Goal: Information Seeking & Learning: Compare options

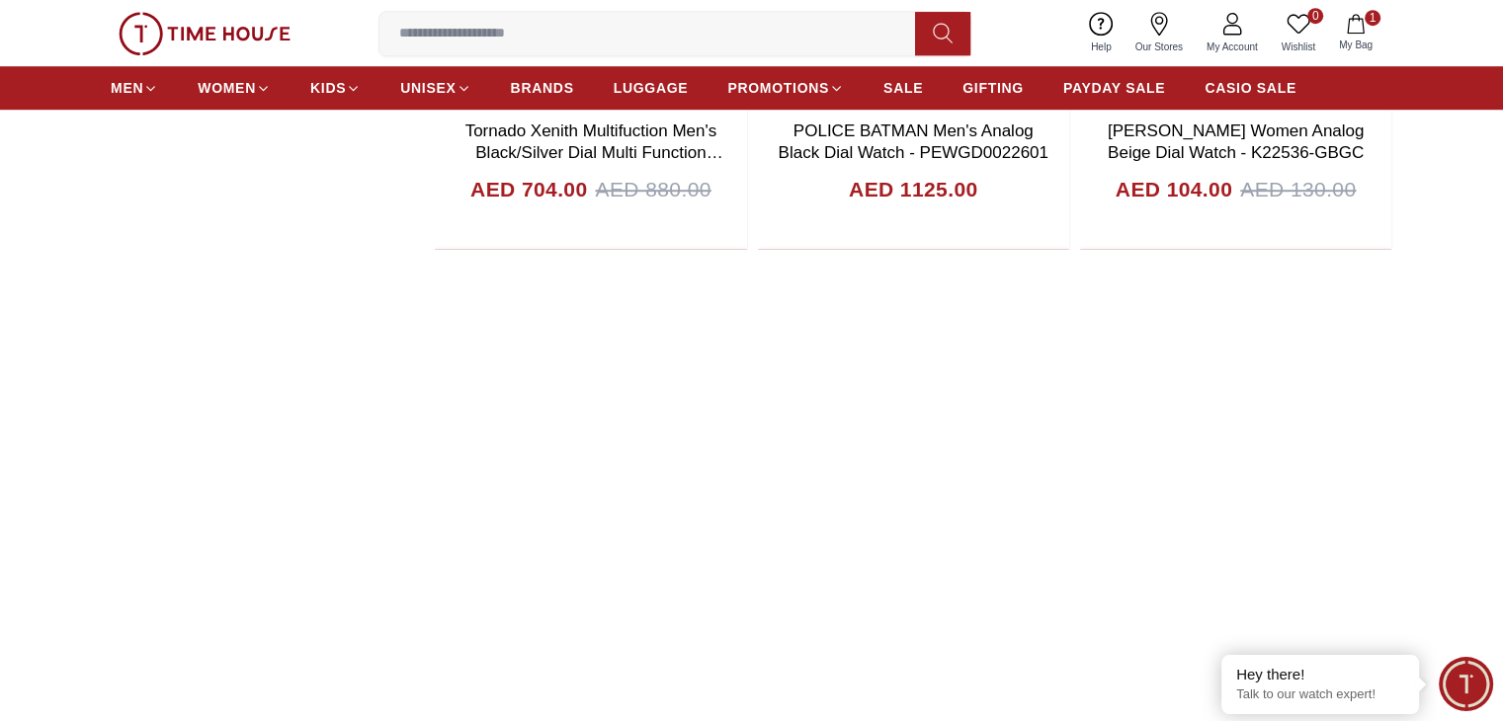
scroll to position [1403, 0]
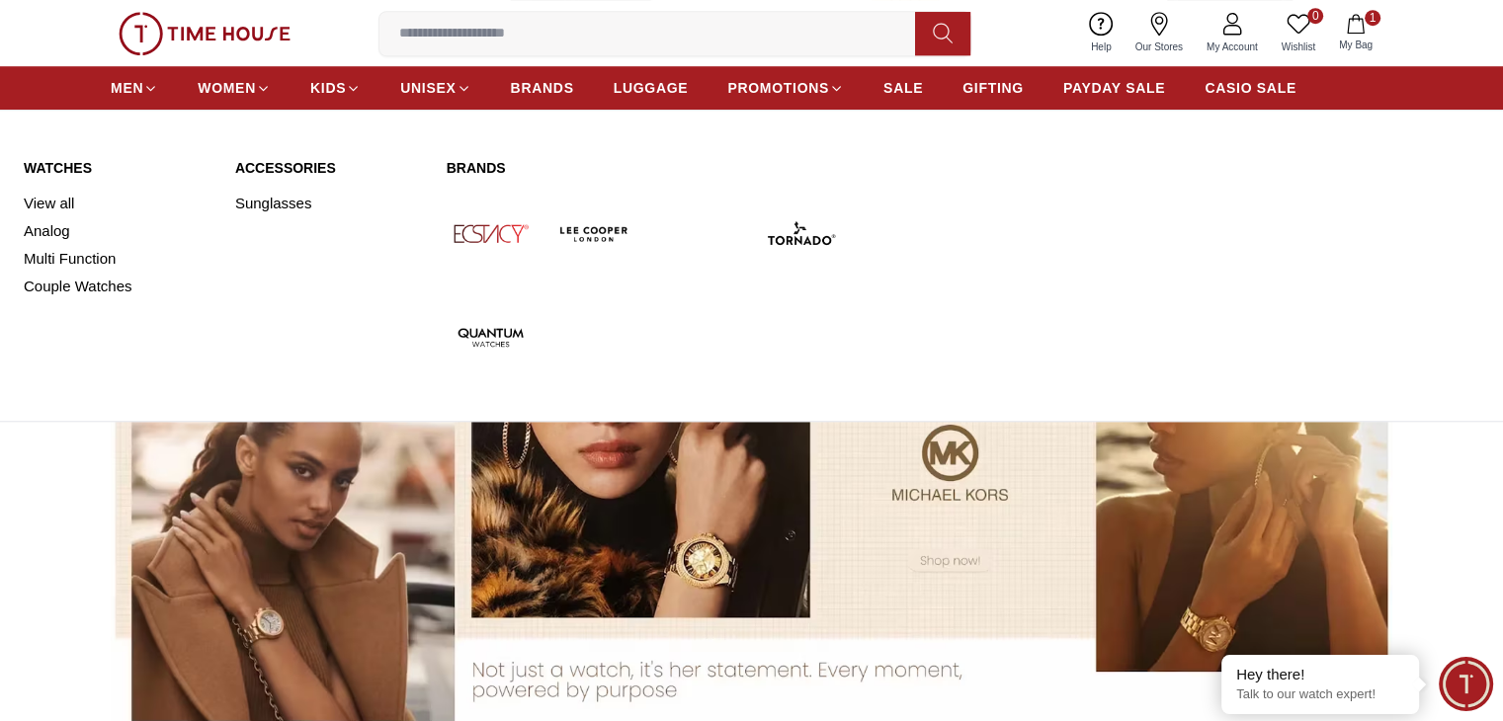
click at [163, 82] on ul "MEN WOMEN KIDS UNISEX BRANDS LUGGAGE PROMOTIONS SALE GIFTING PAYDAY SALE CASIO …" at bounding box center [703, 88] width 1185 height 36
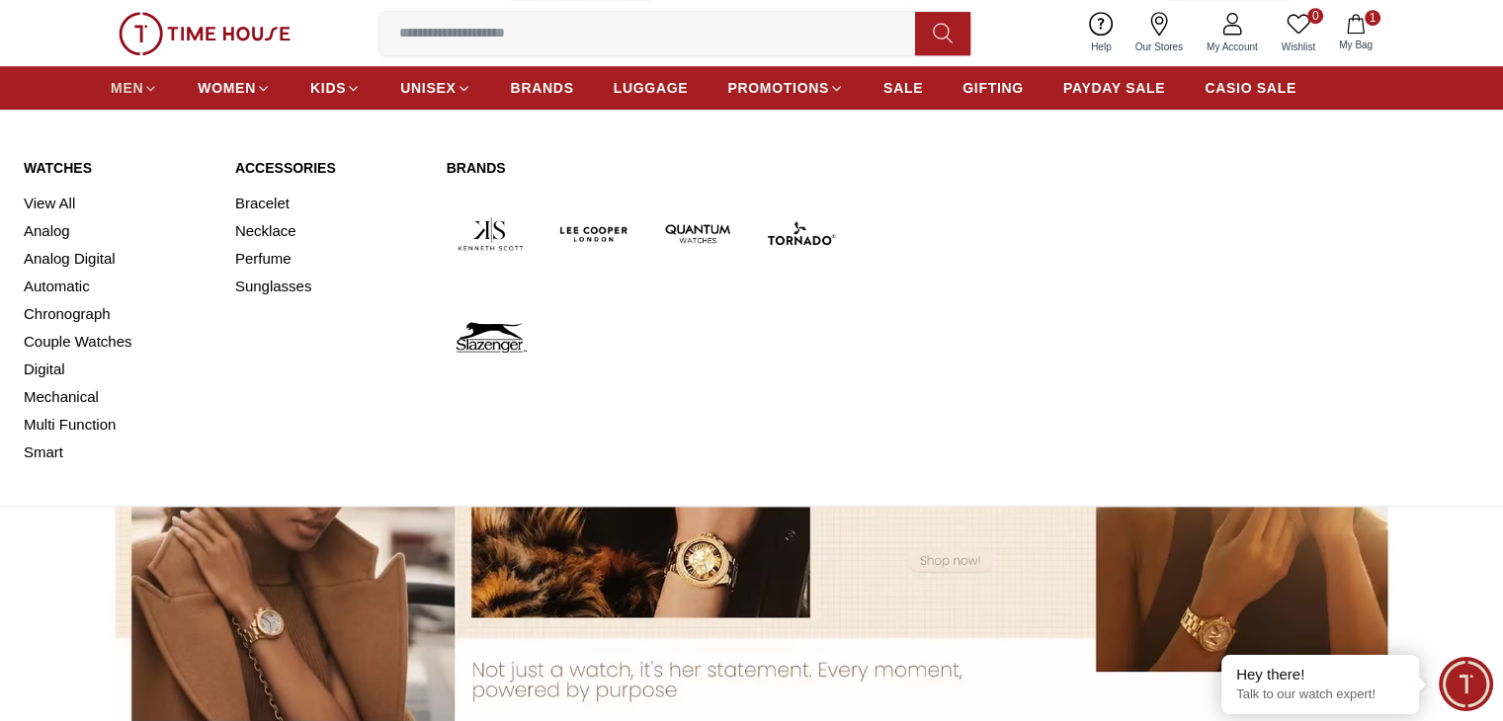
click at [158, 86] on icon at bounding box center [150, 88] width 15 height 15
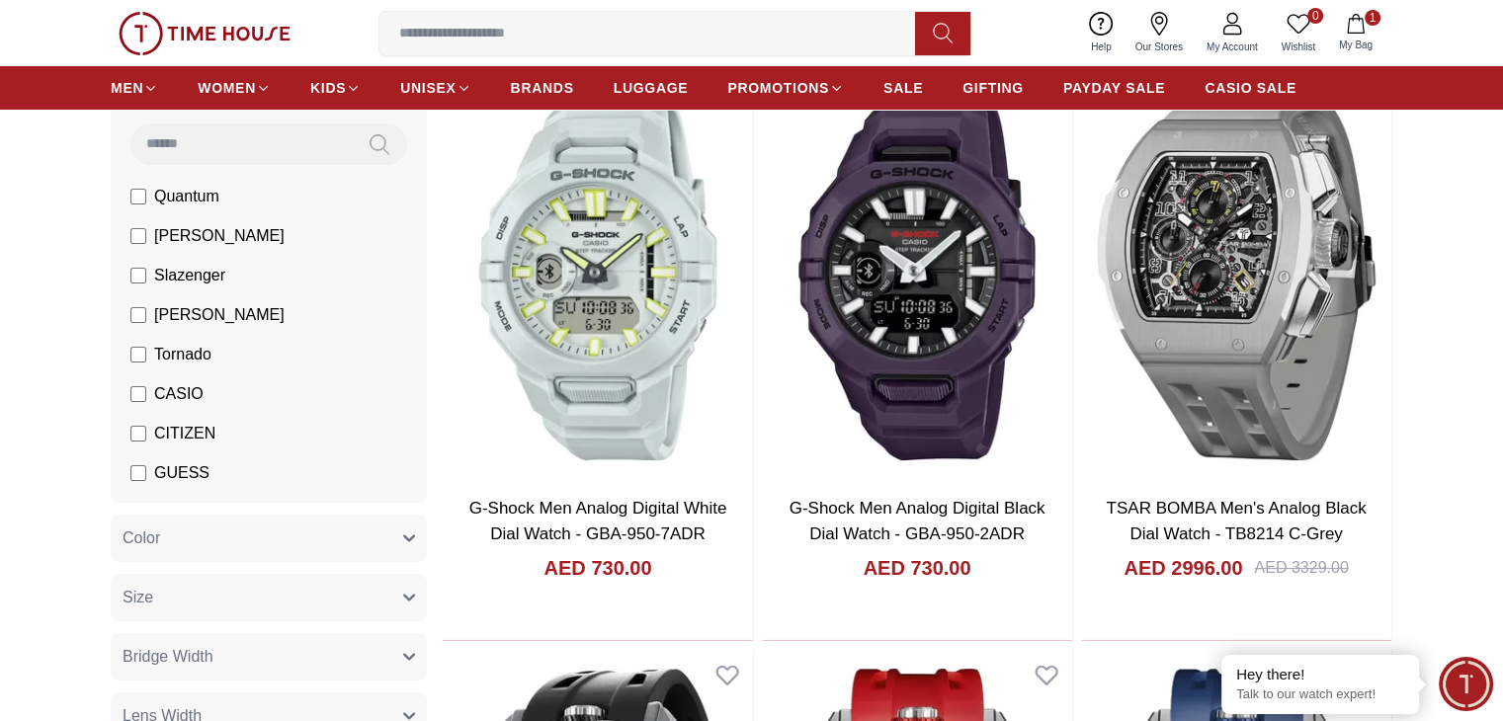
scroll to position [221, 0]
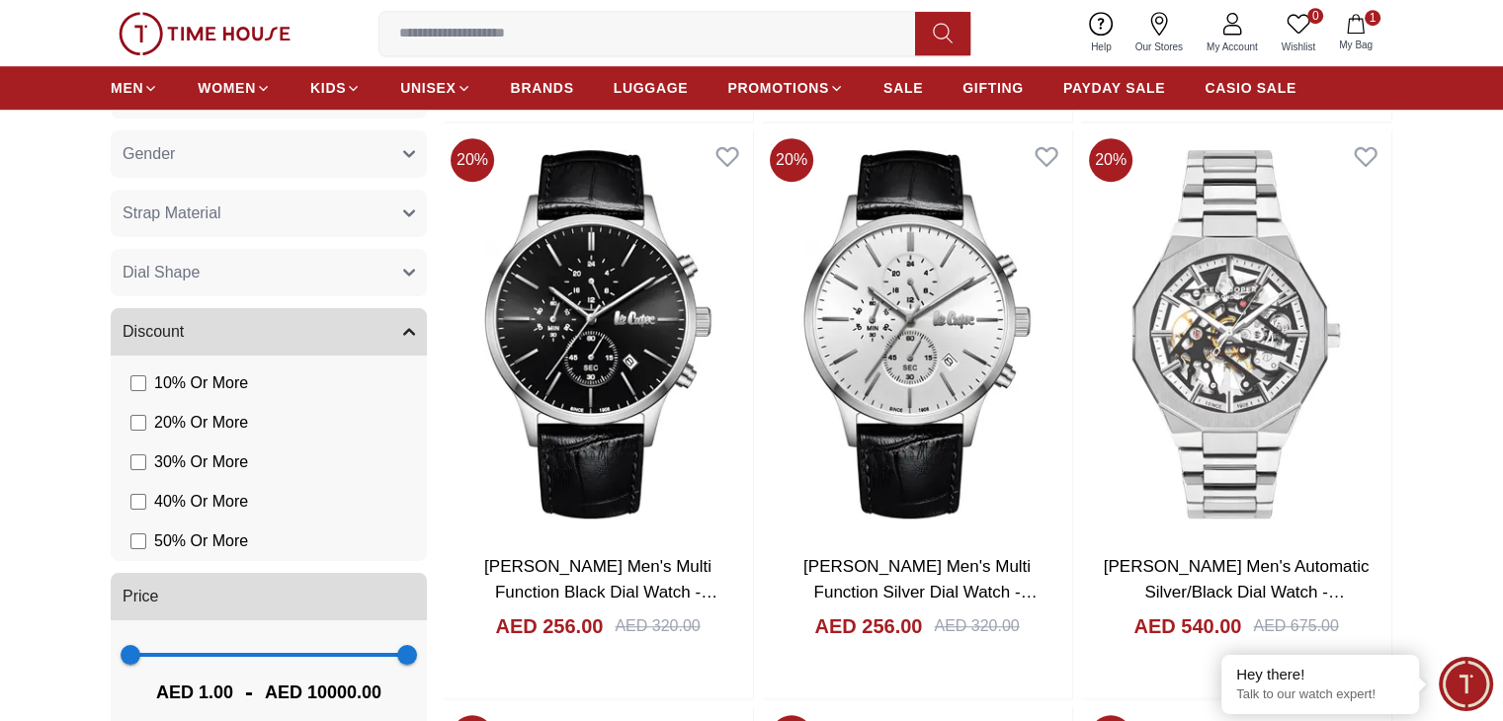
scroll to position [1320, 0]
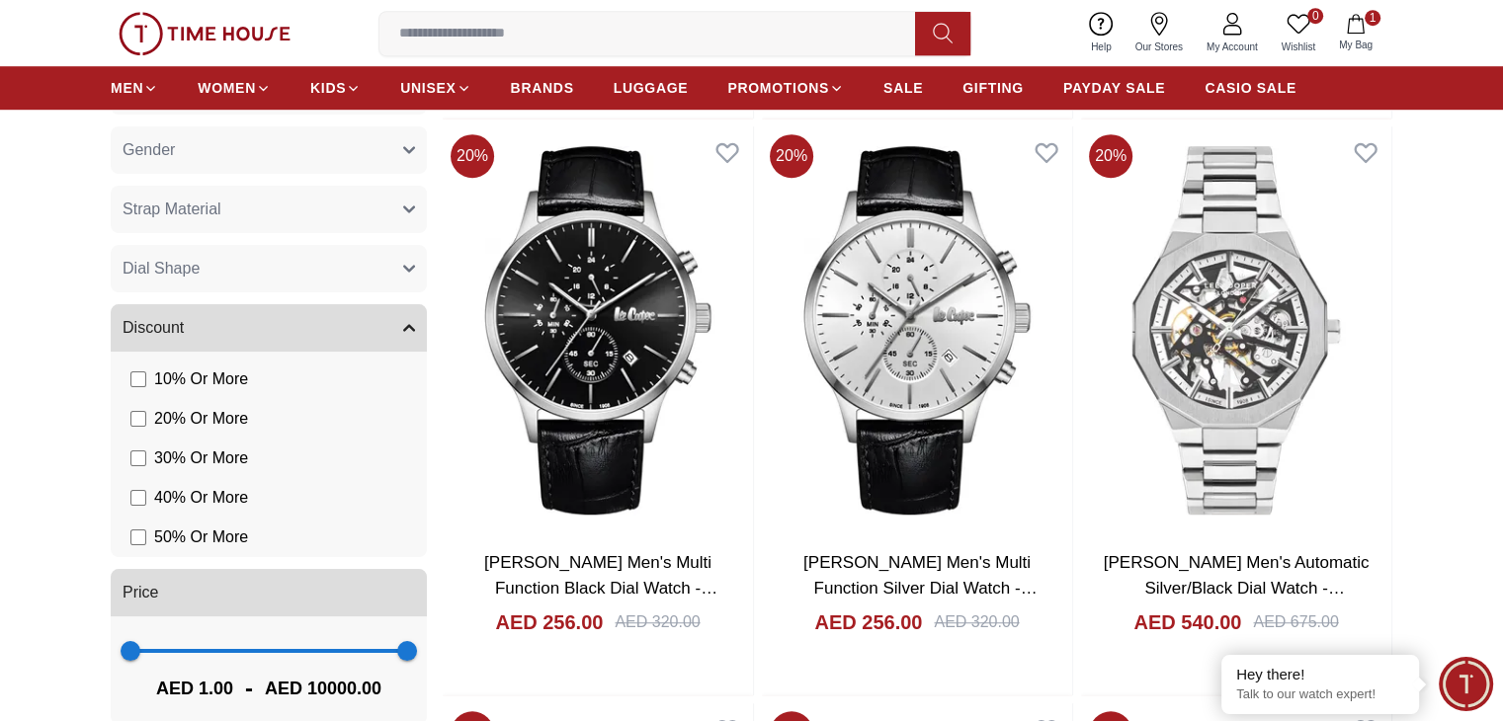
click at [1373, 28] on button "1 My Bag" at bounding box center [1355, 33] width 57 height 46
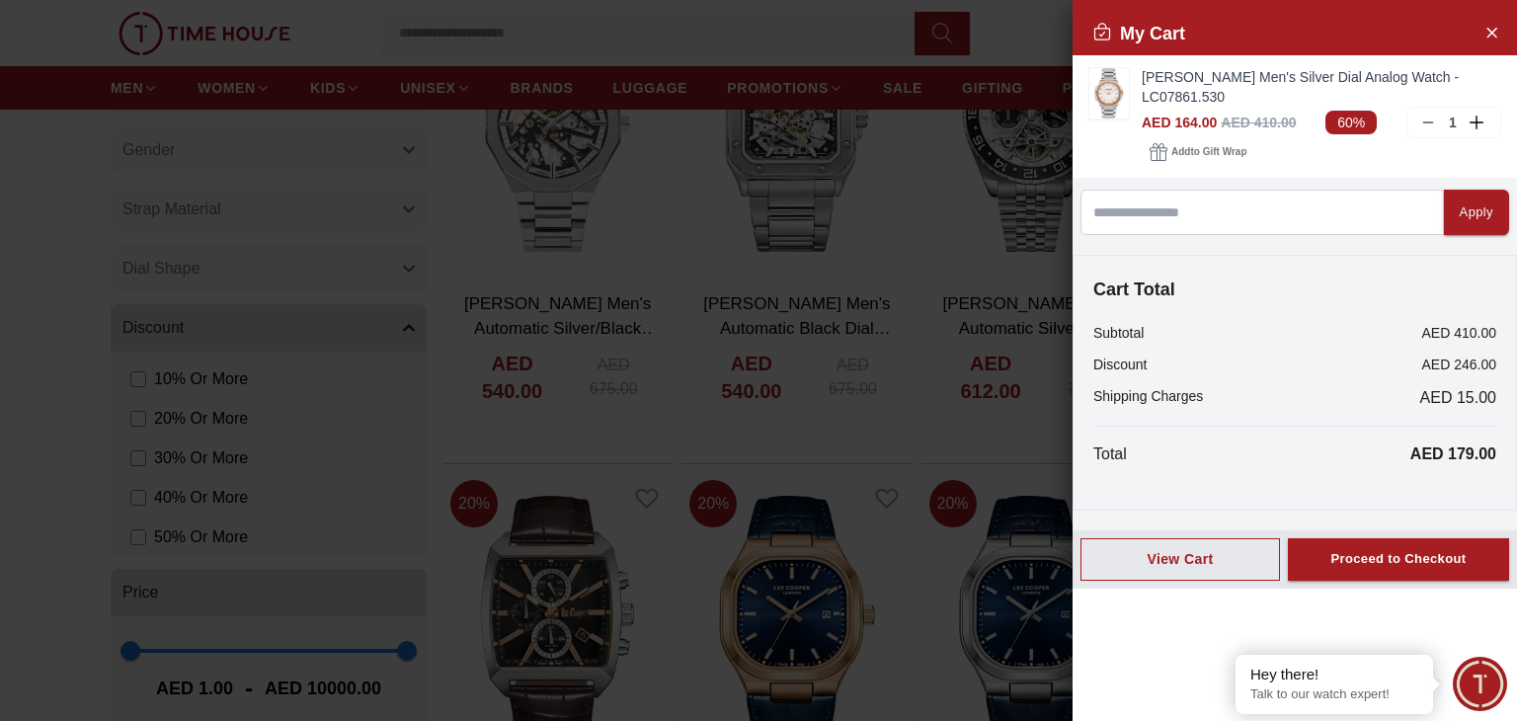
click at [913, 228] on div at bounding box center [758, 360] width 1517 height 721
click at [1494, 21] on icon "Close Account" at bounding box center [1492, 32] width 16 height 25
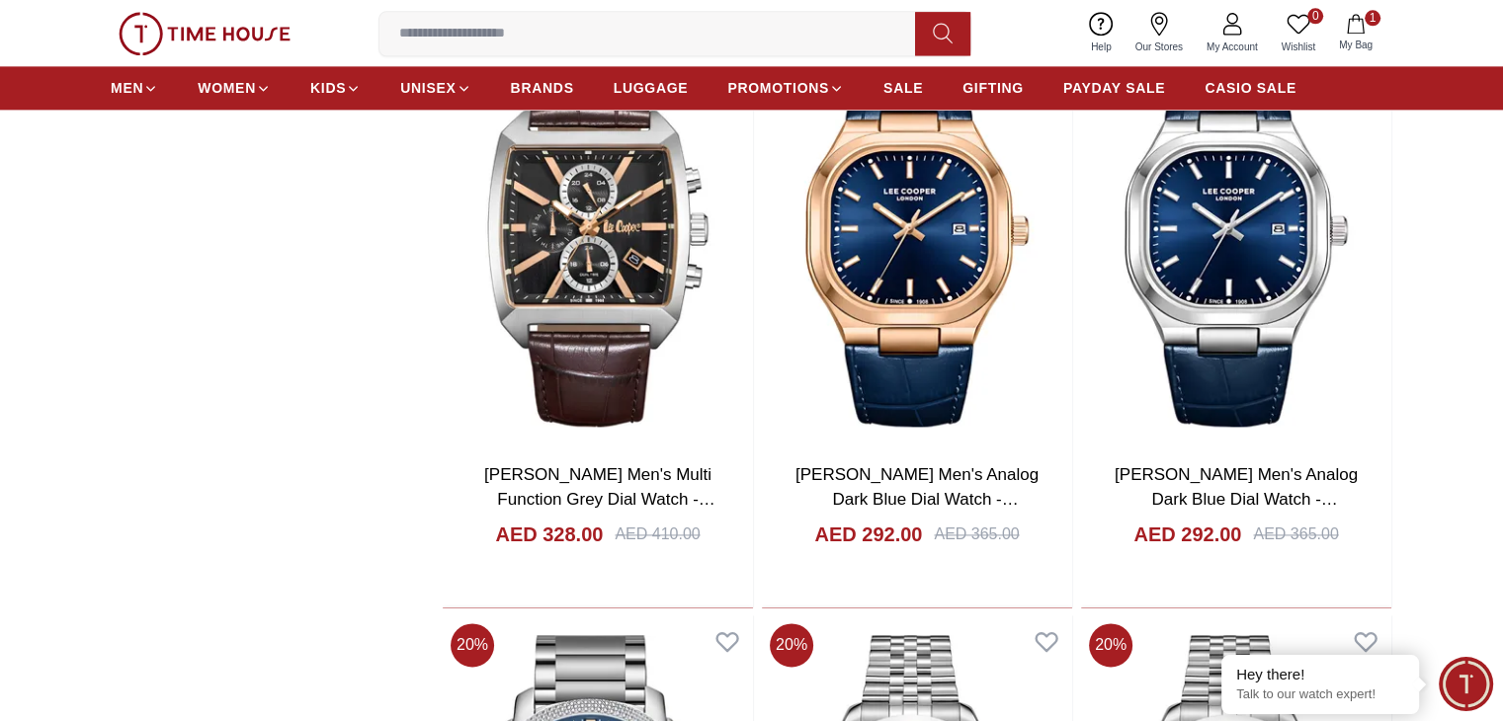
scroll to position [2570, 0]
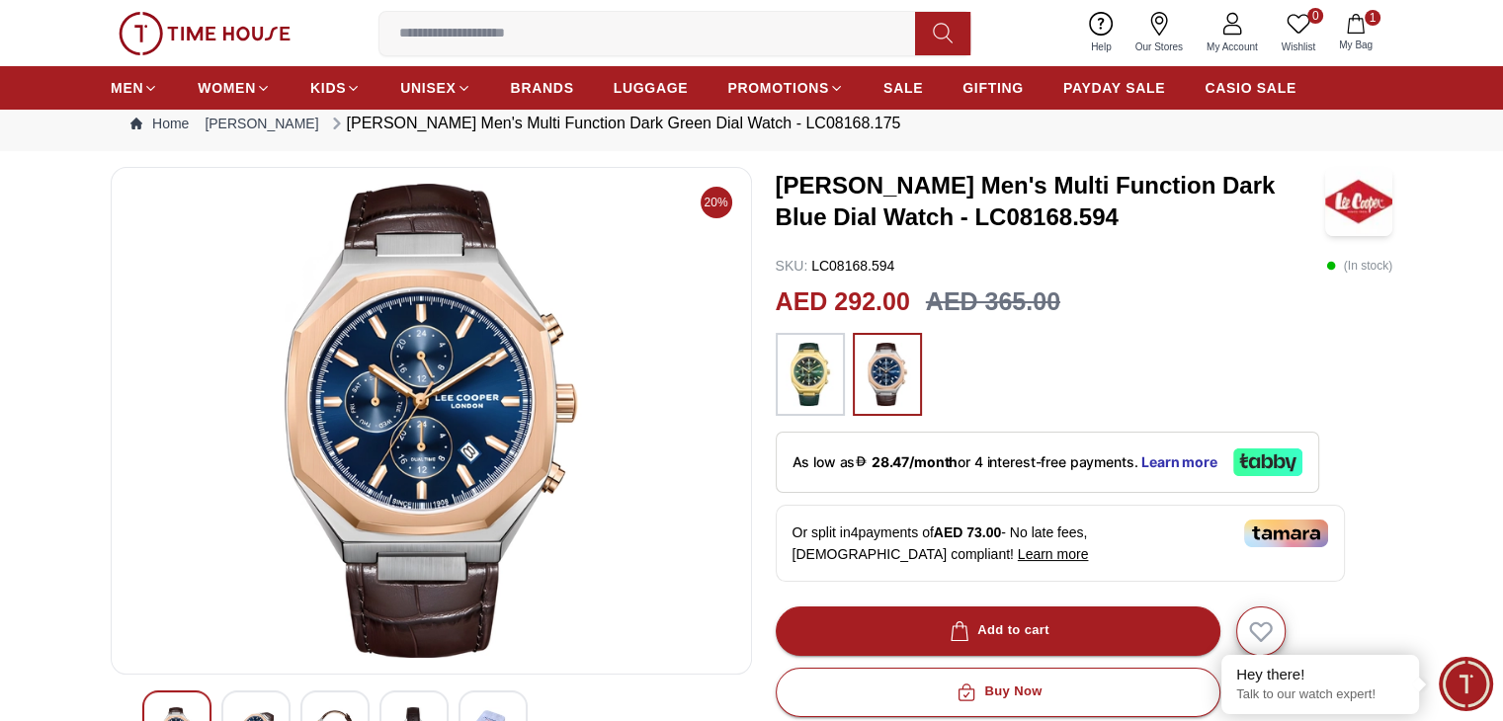
scroll to position [65, 0]
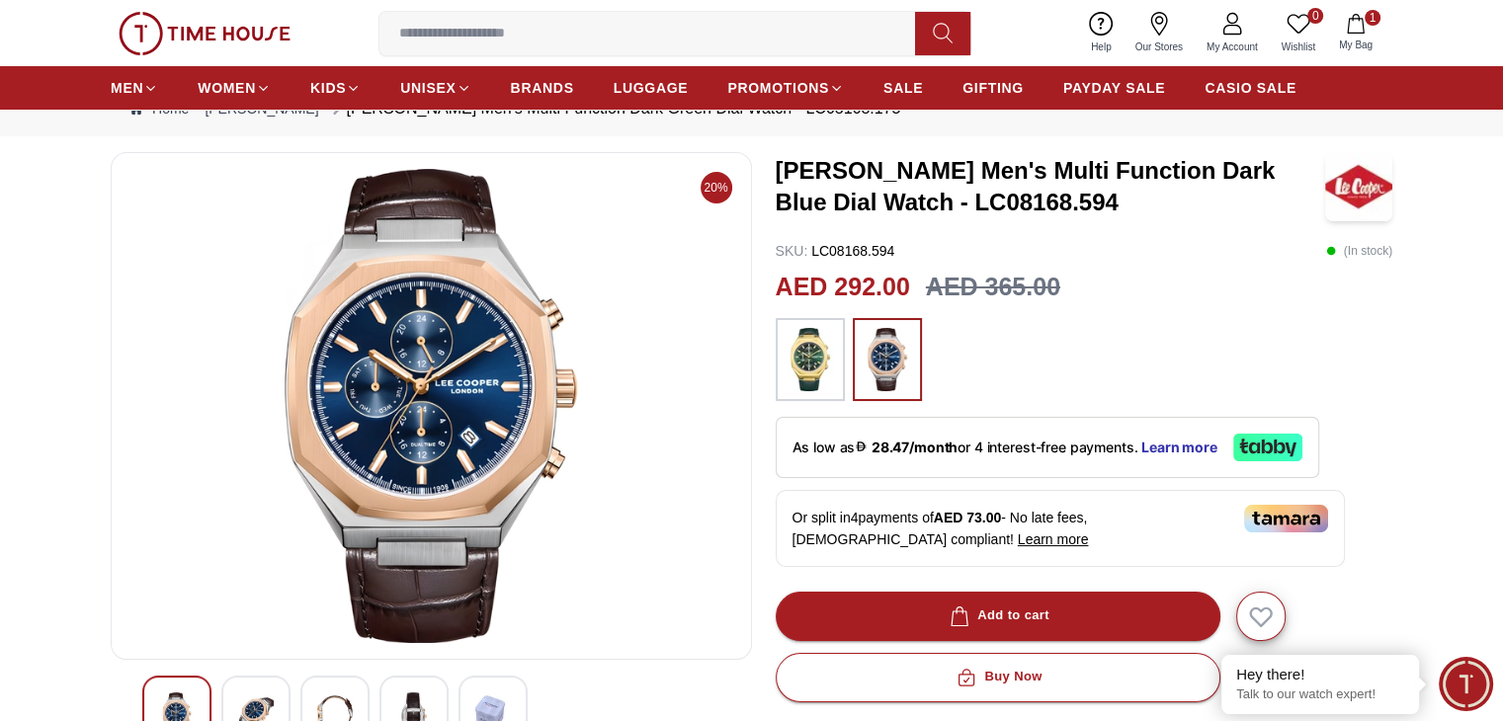
click at [829, 379] on img at bounding box center [809, 359] width 49 height 63
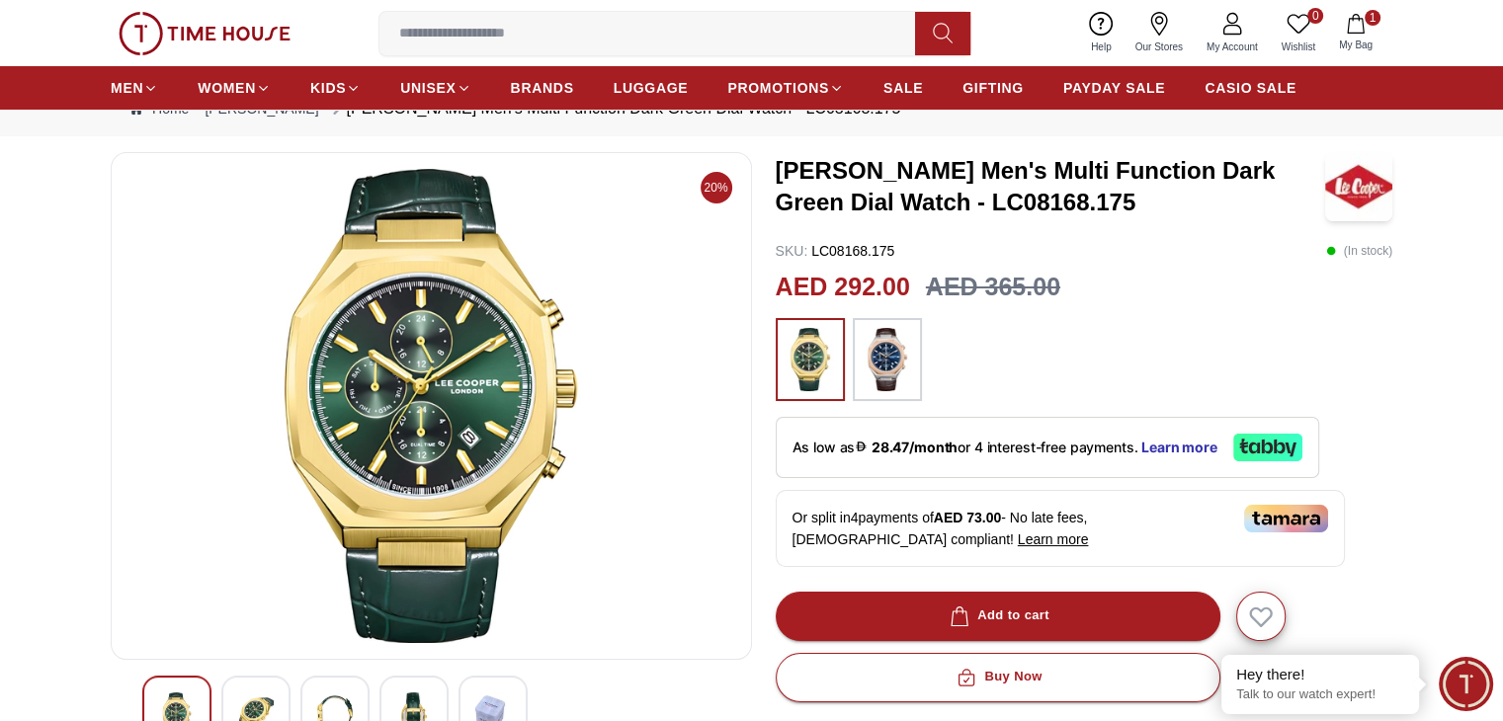
click at [1356, 38] on span "My Bag" at bounding box center [1355, 45] width 49 height 15
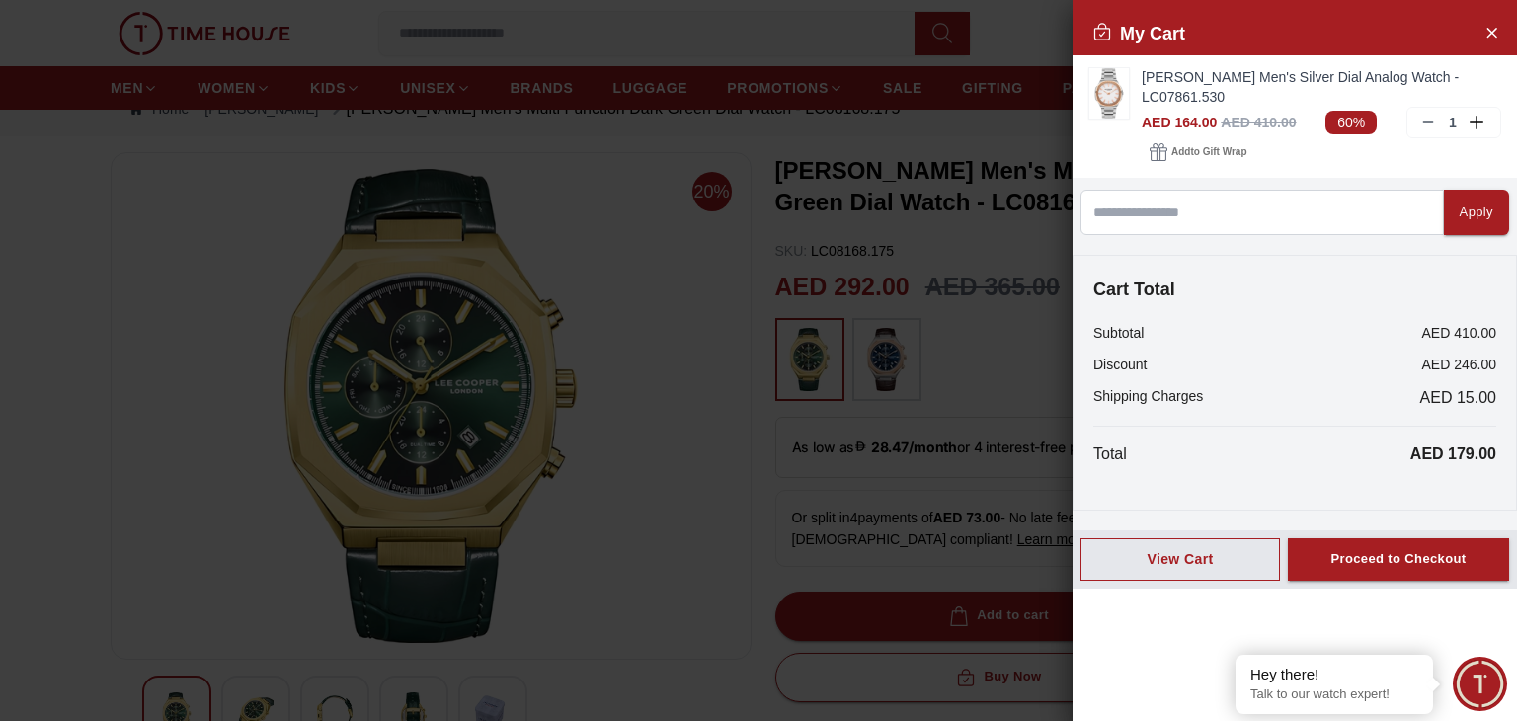
click at [632, 290] on div at bounding box center [758, 360] width 1517 height 721
click at [1489, 31] on icon "Close Account" at bounding box center [1492, 32] width 16 height 25
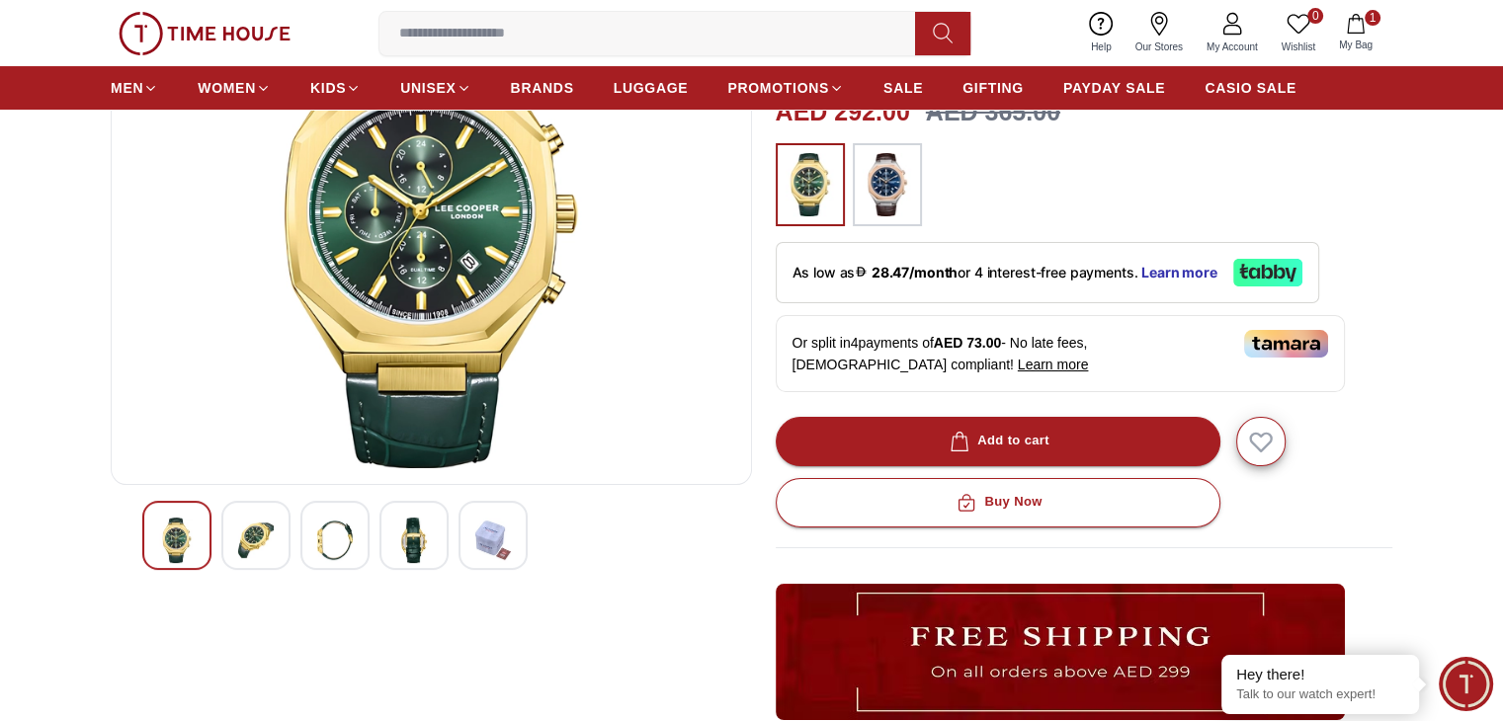
scroll to position [256, 0]
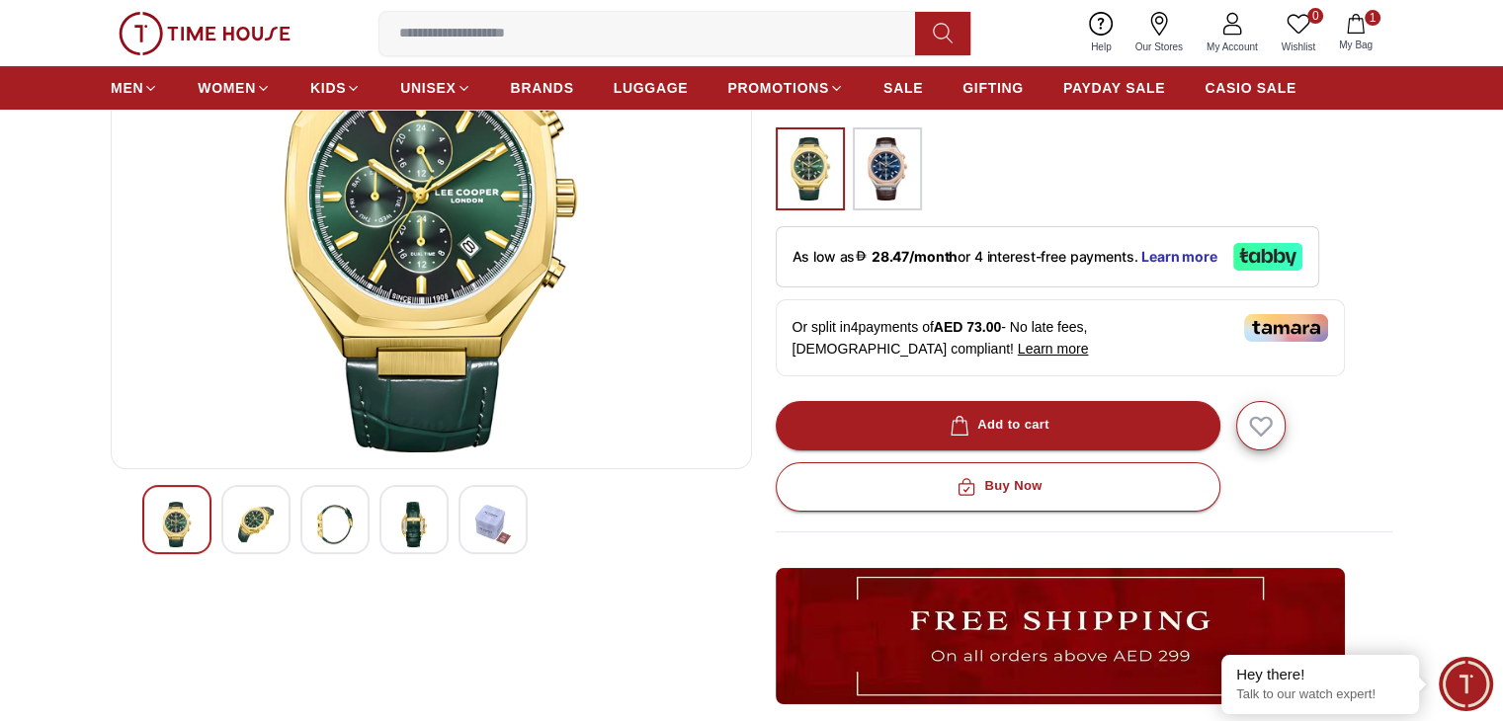
click at [264, 529] on img at bounding box center [256, 524] width 36 height 45
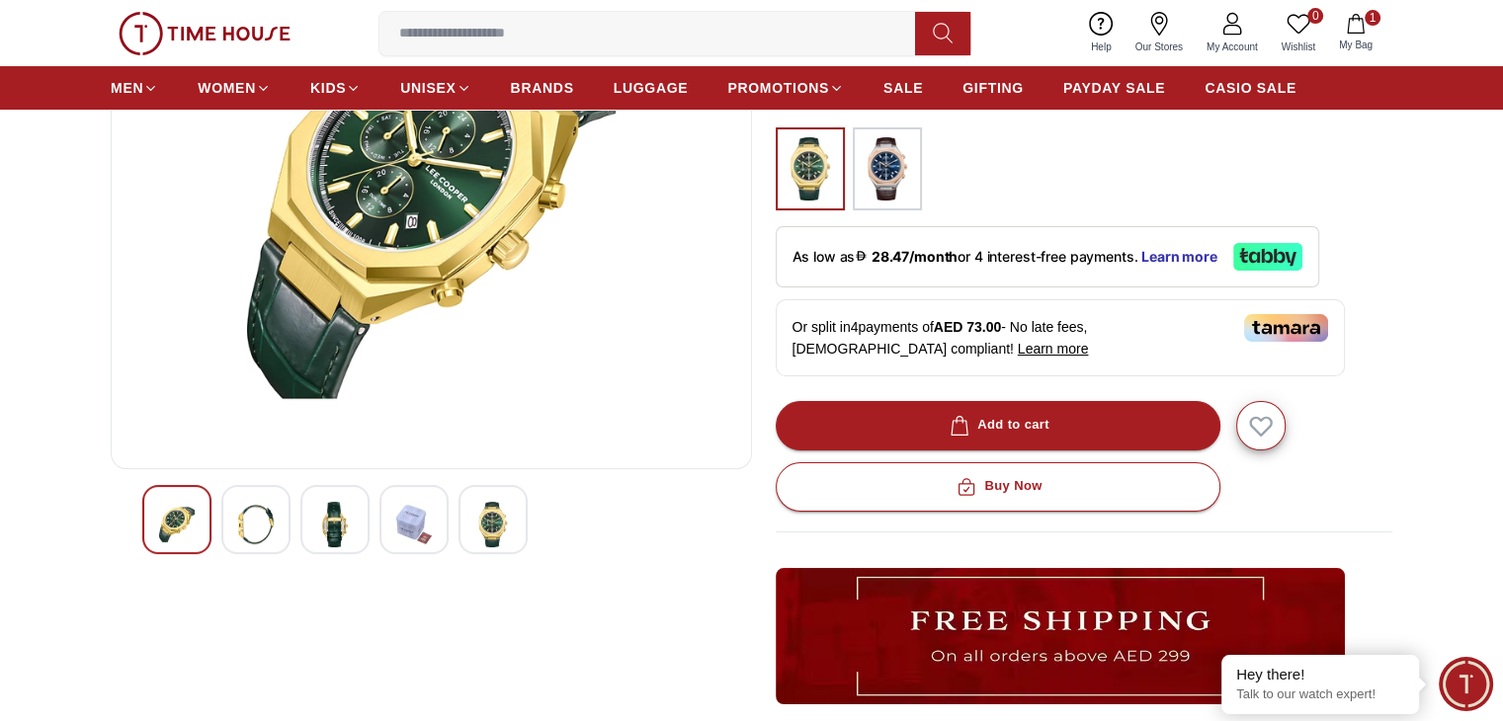
click at [354, 523] on div at bounding box center [334, 519] width 69 height 69
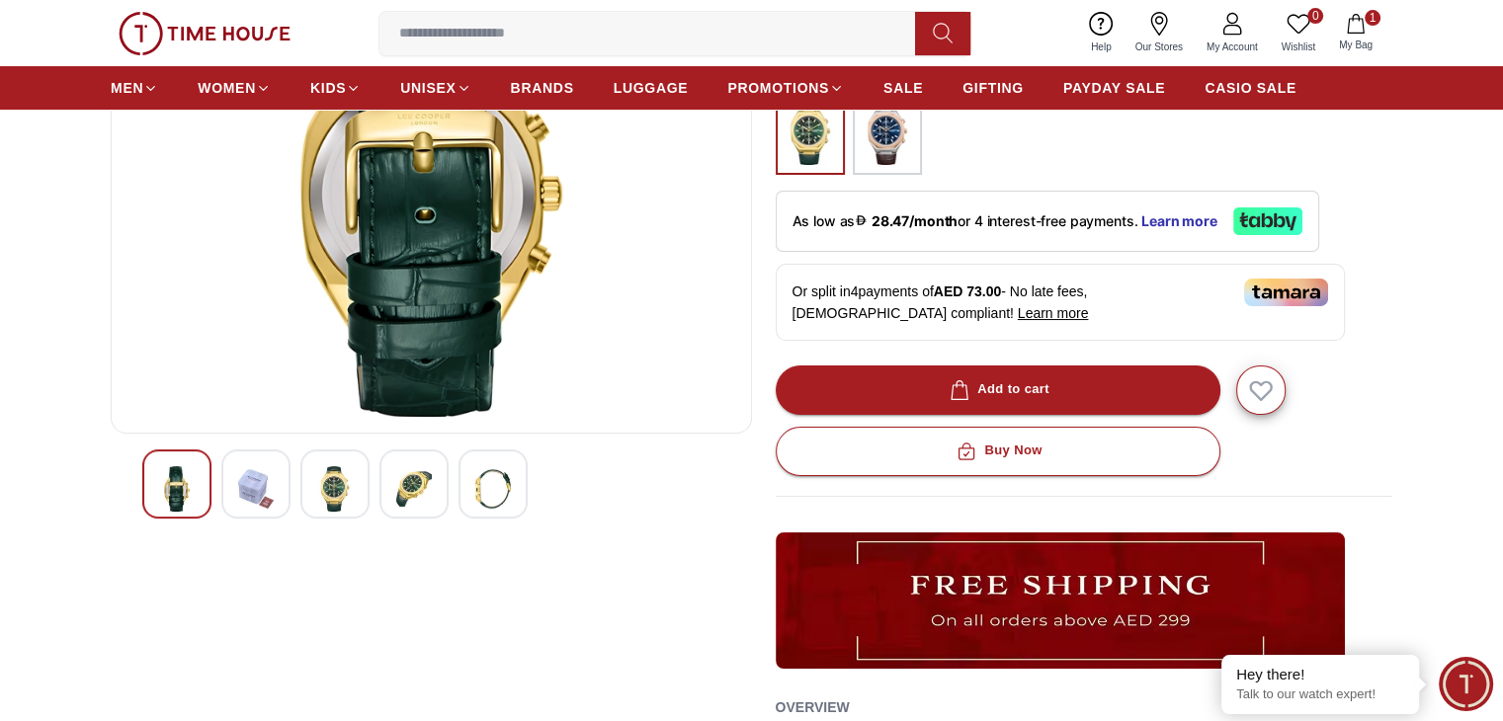
scroll to position [292, 0]
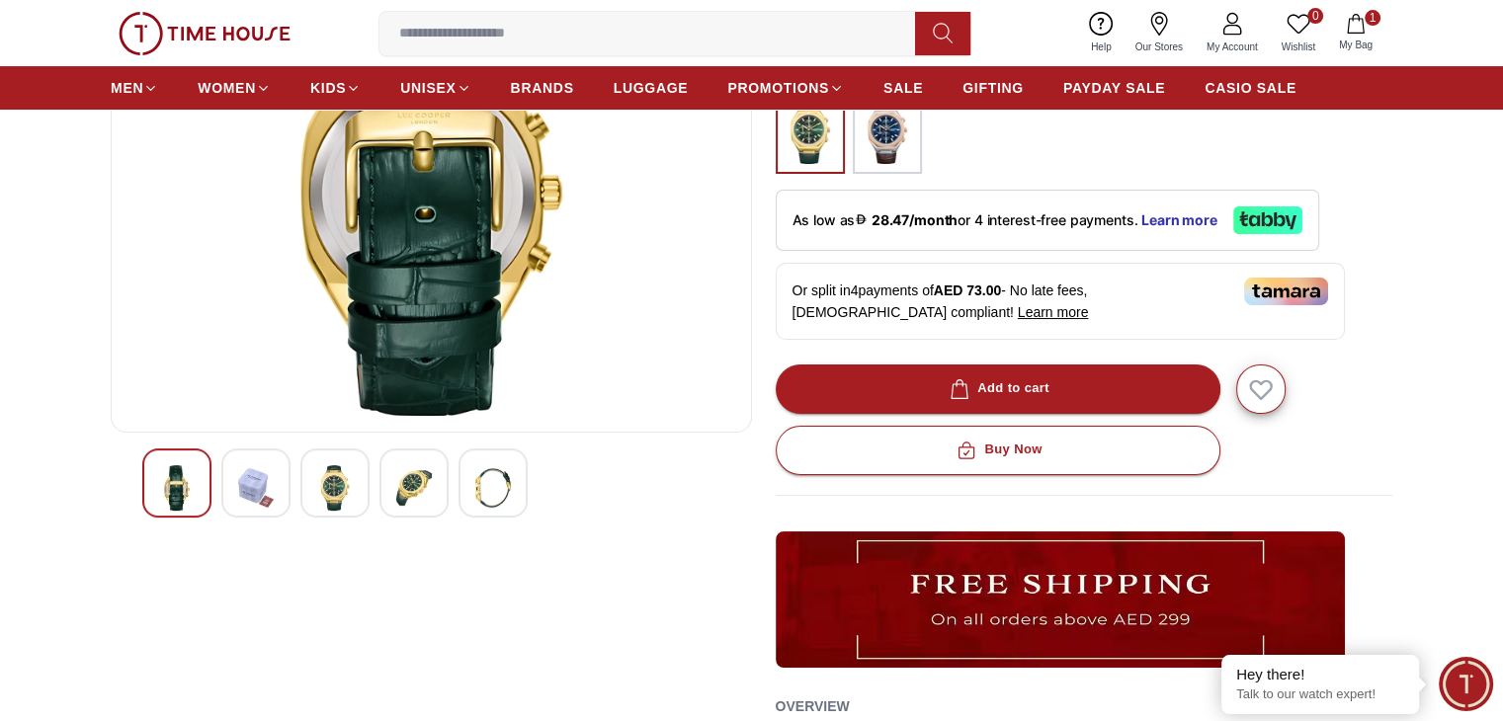
click at [416, 479] on img at bounding box center [414, 487] width 36 height 45
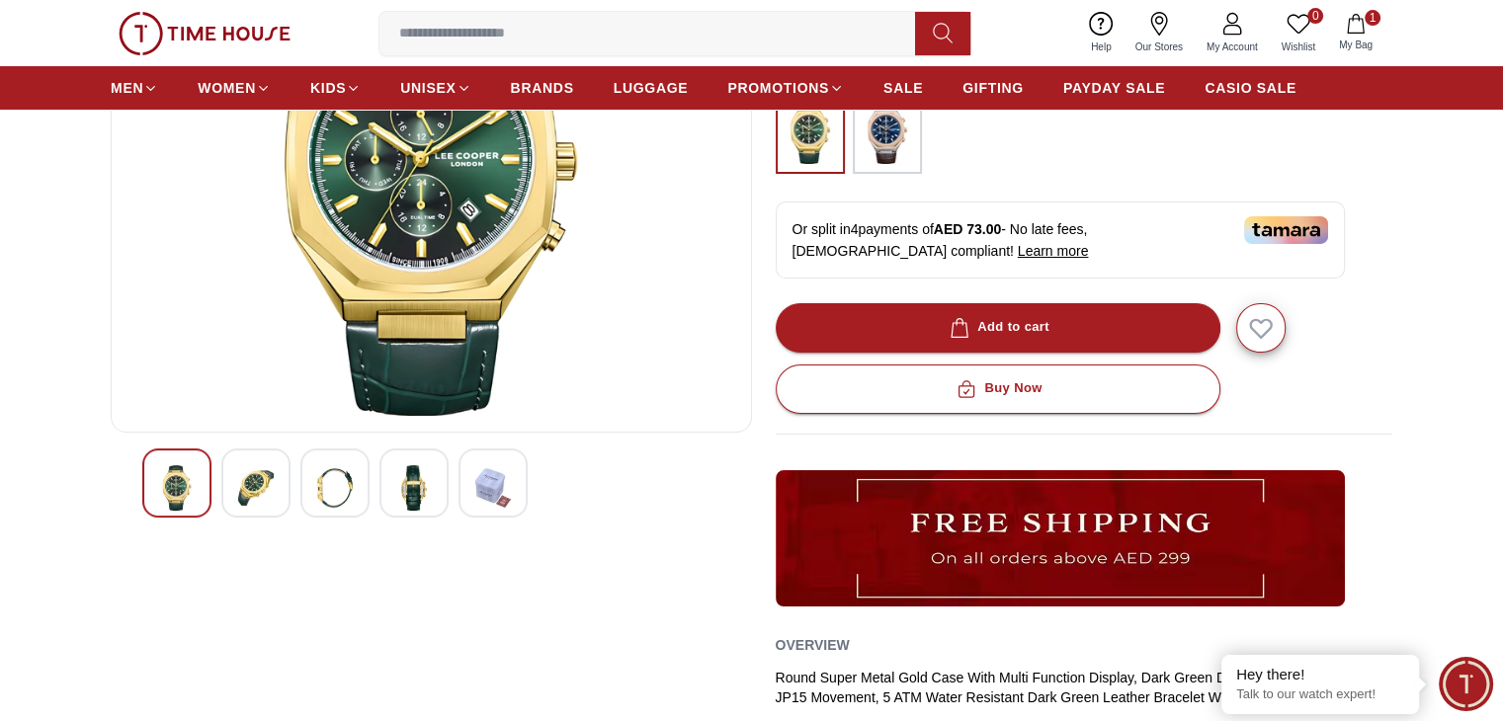
scroll to position [65, 0]
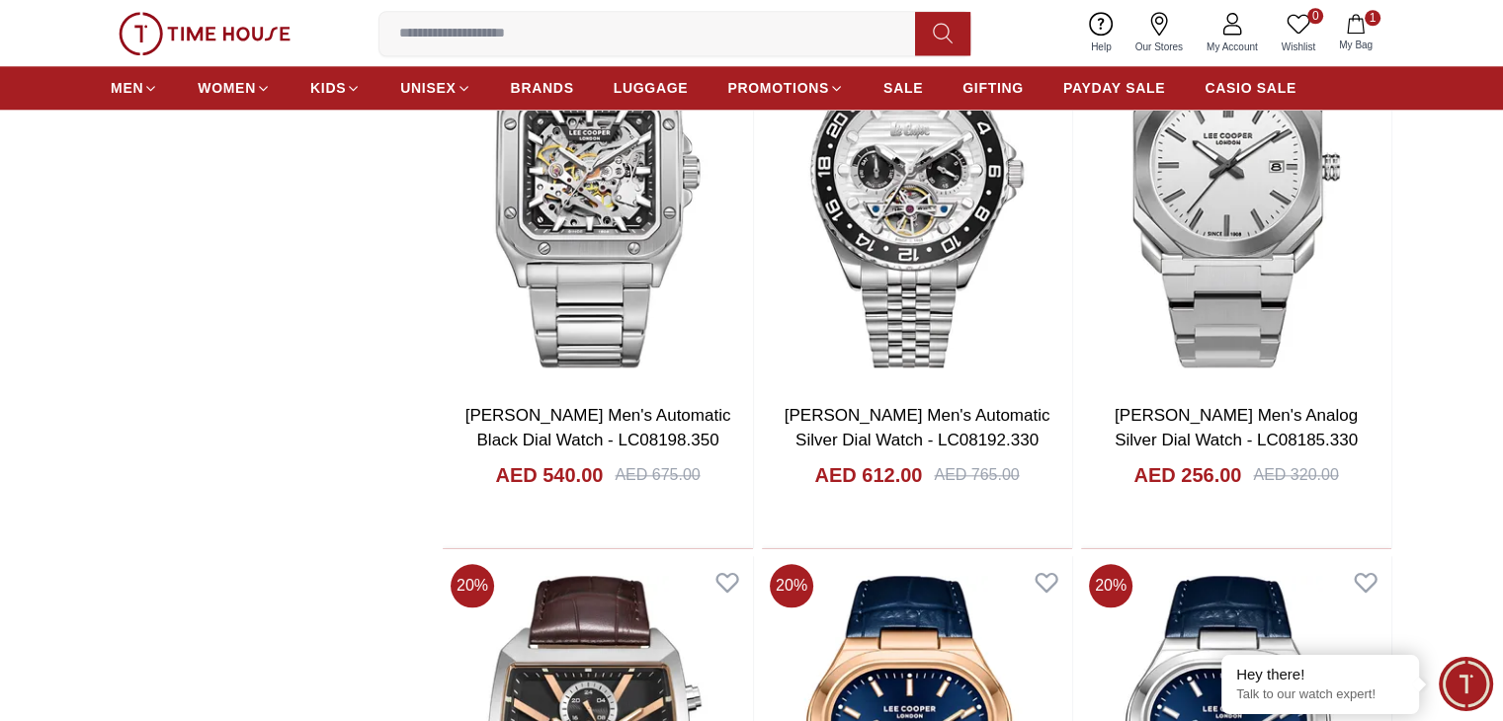
scroll to position [2868, 0]
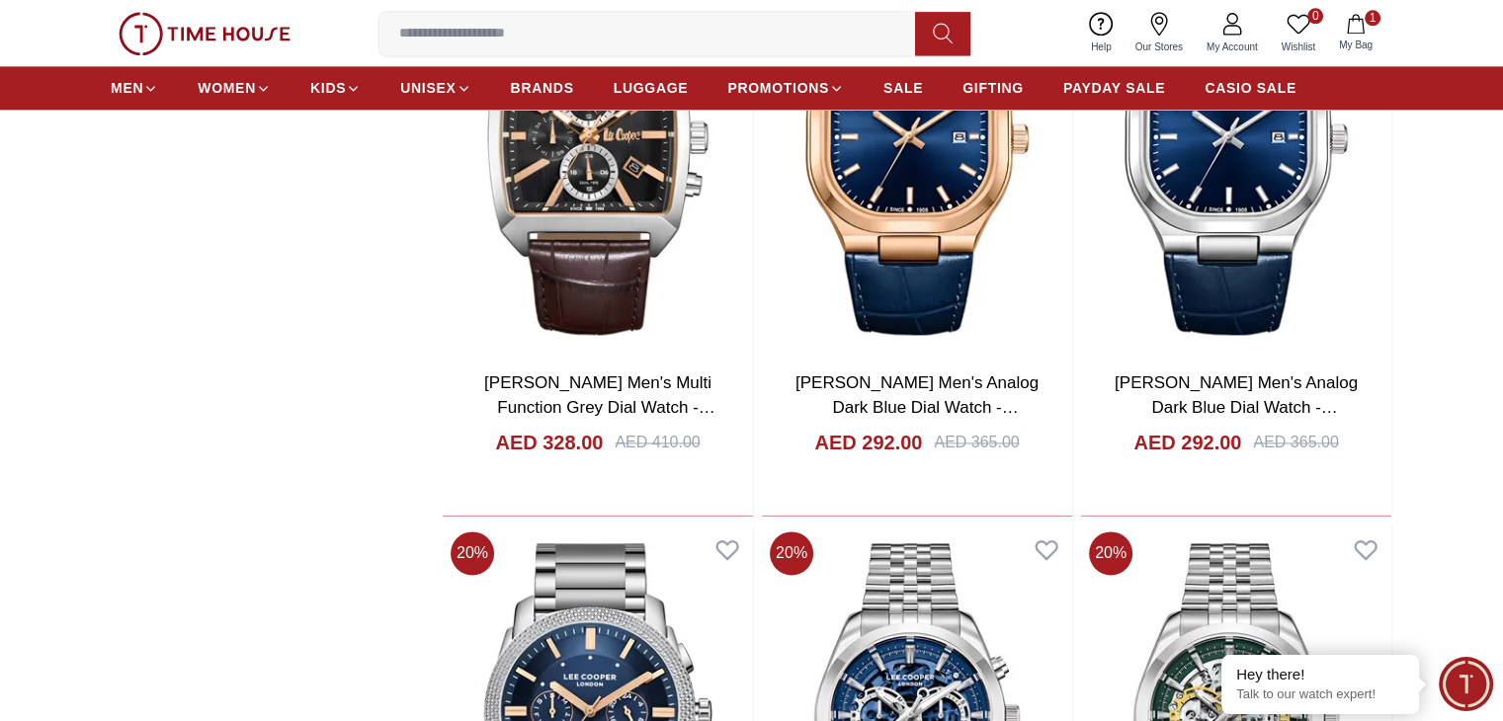
scroll to position [2653, 0]
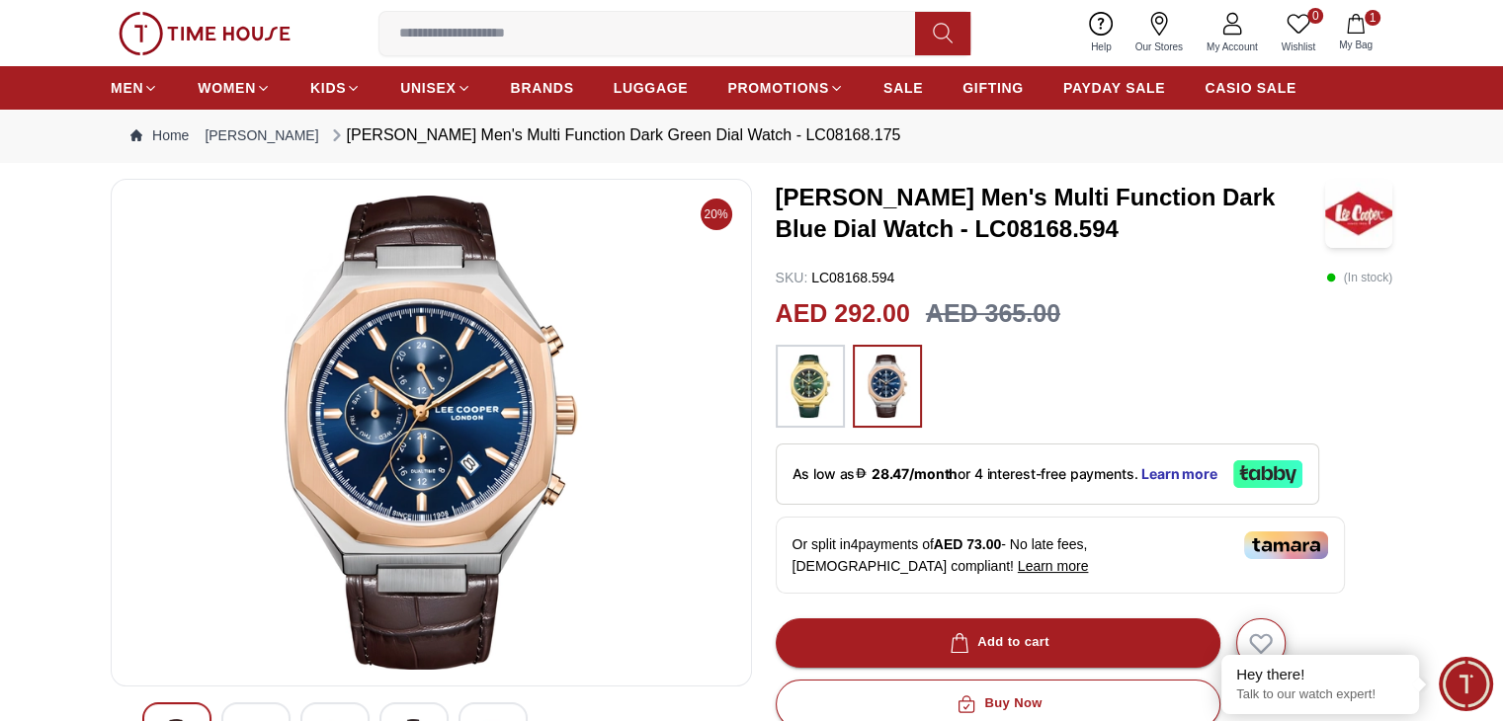
scroll to position [40, 0]
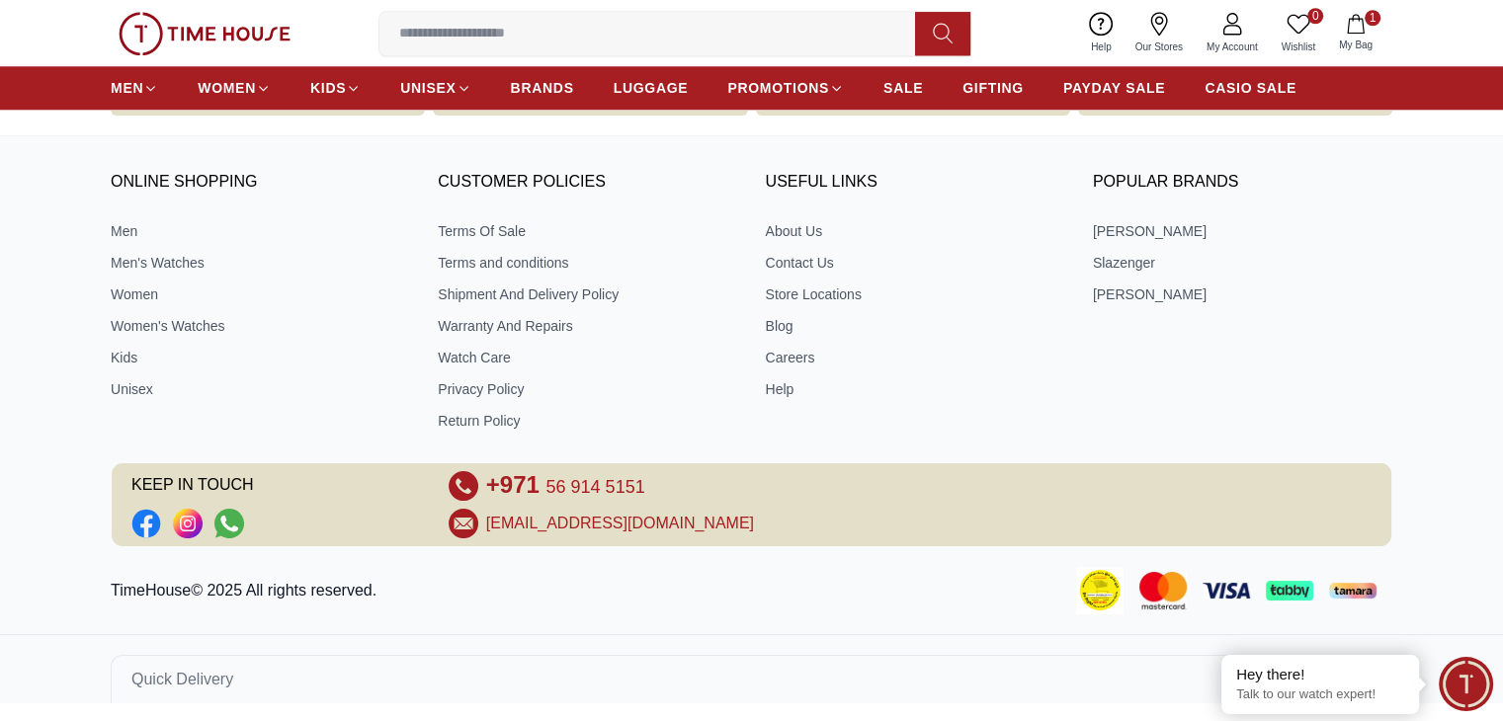
scroll to position [2868, 0]
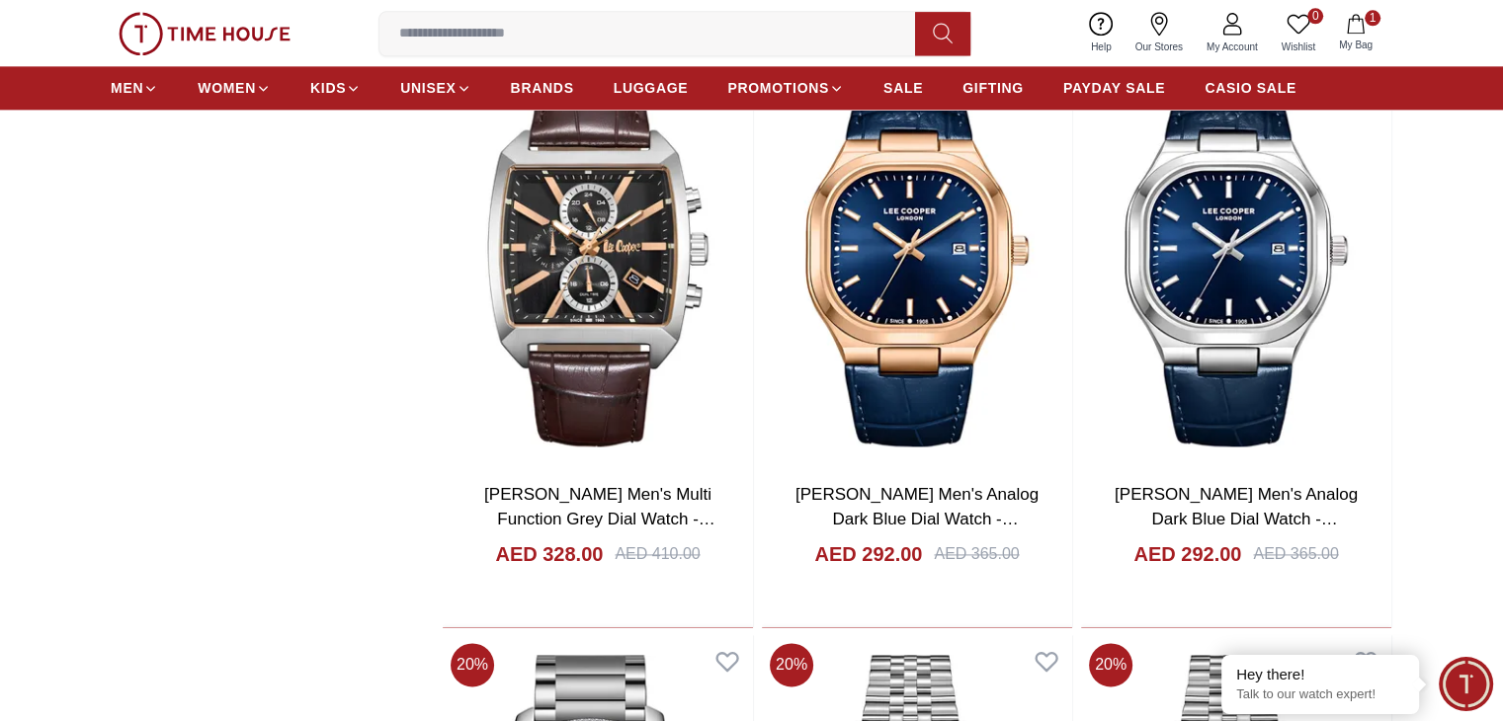
scroll to position [2544, 0]
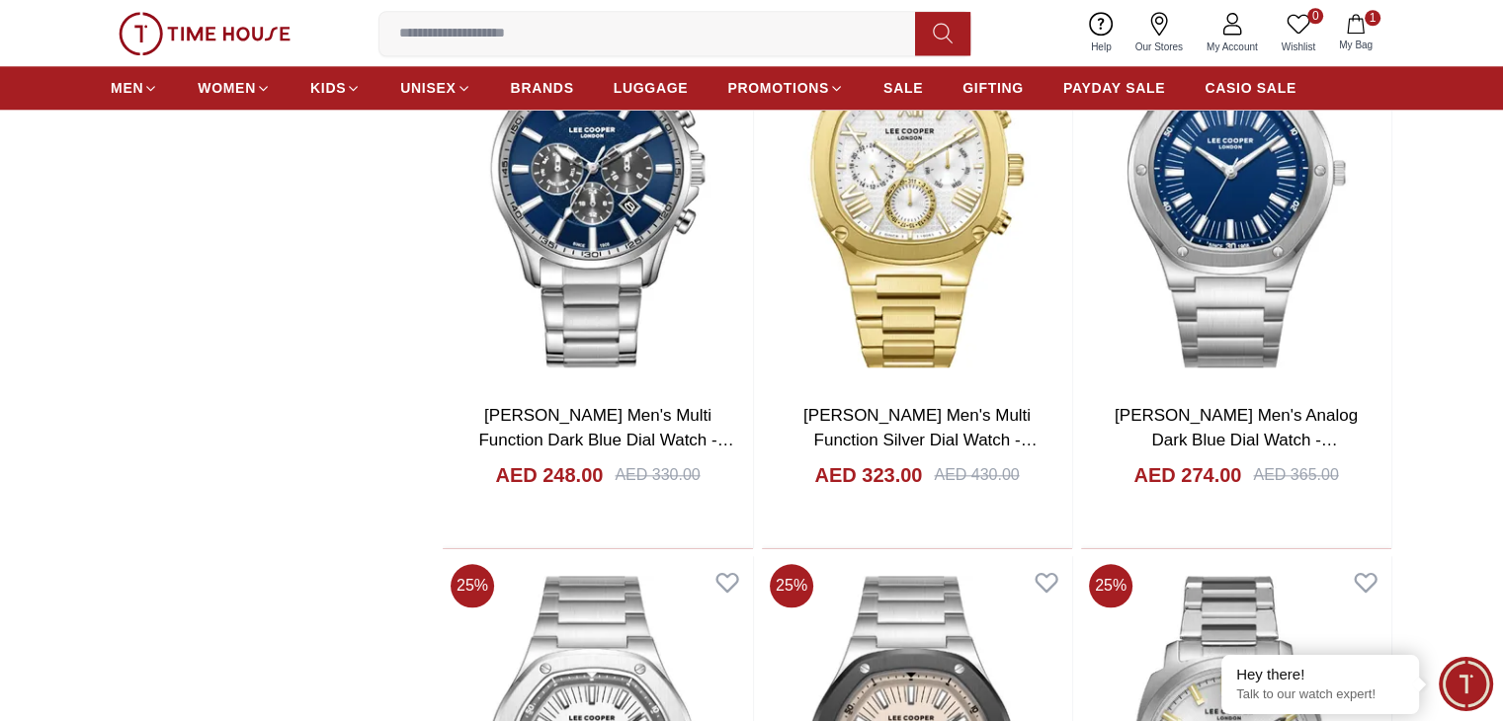
scroll to position [2868, 0]
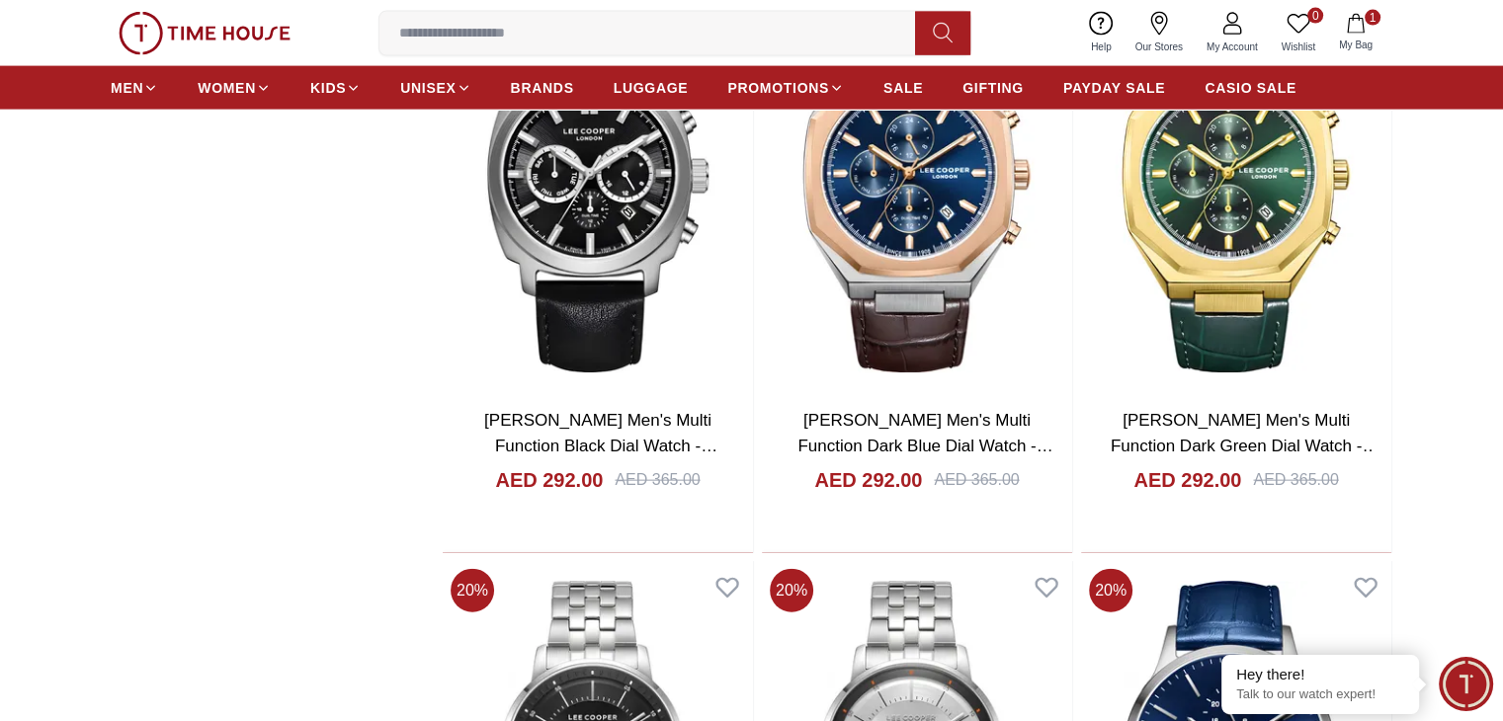
scroll to position [4474, 0]
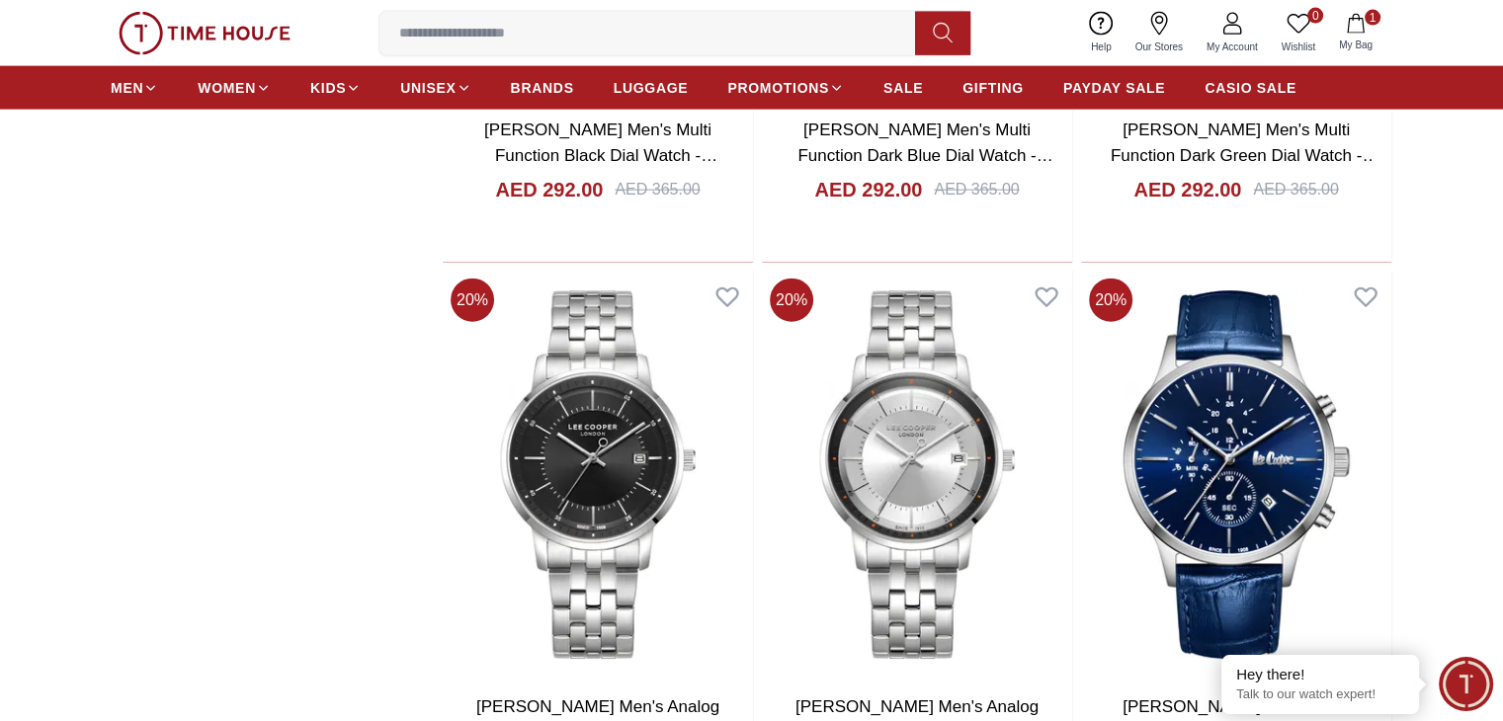
scroll to position [4647, 0]
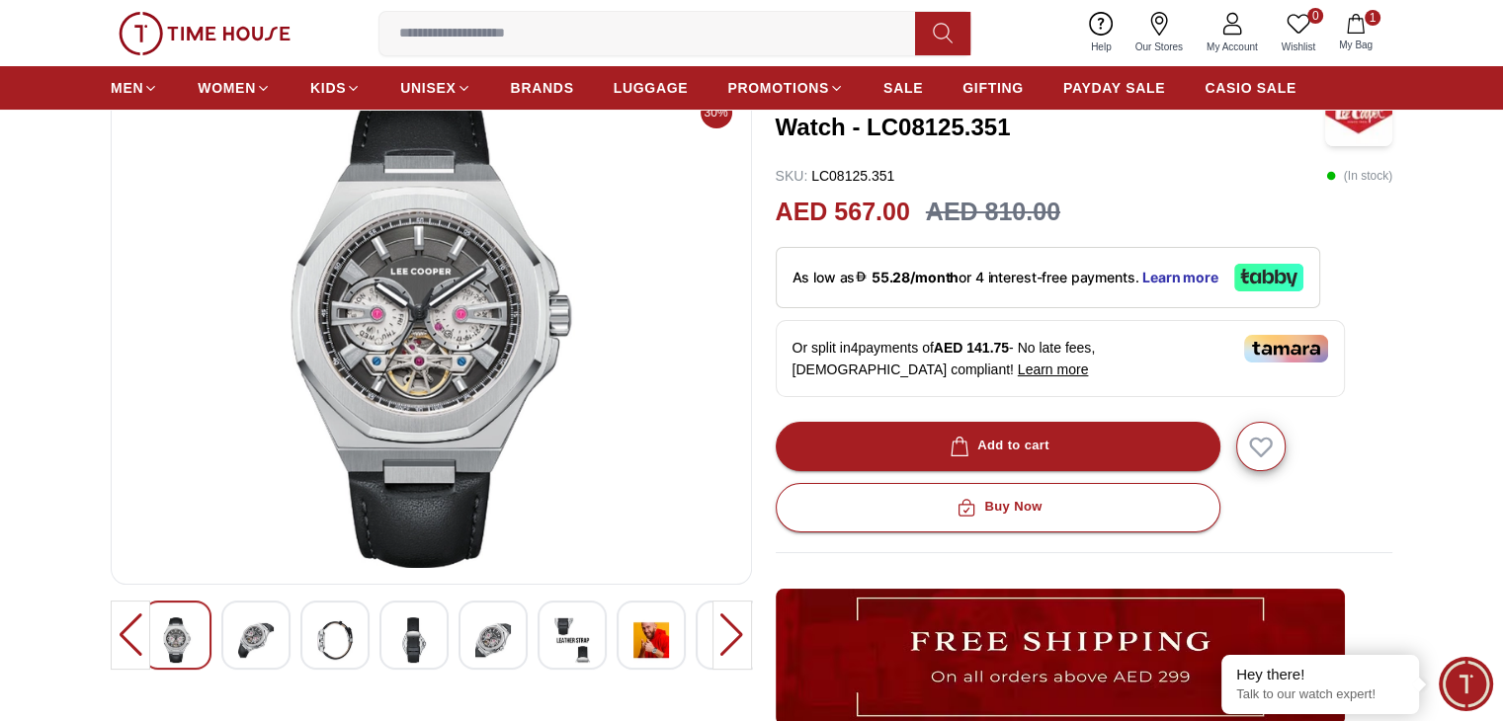
scroll to position [137, 0]
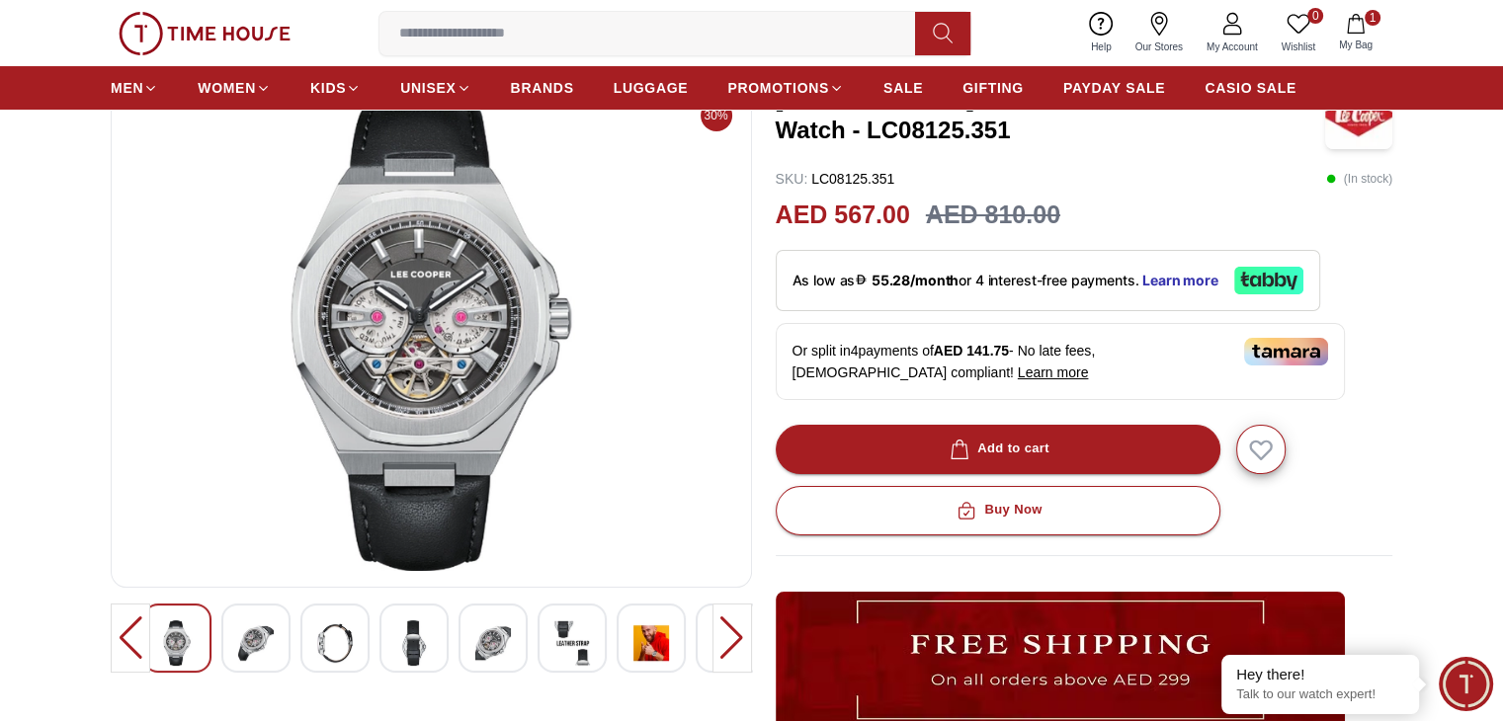
click at [243, 631] on img at bounding box center [256, 642] width 36 height 45
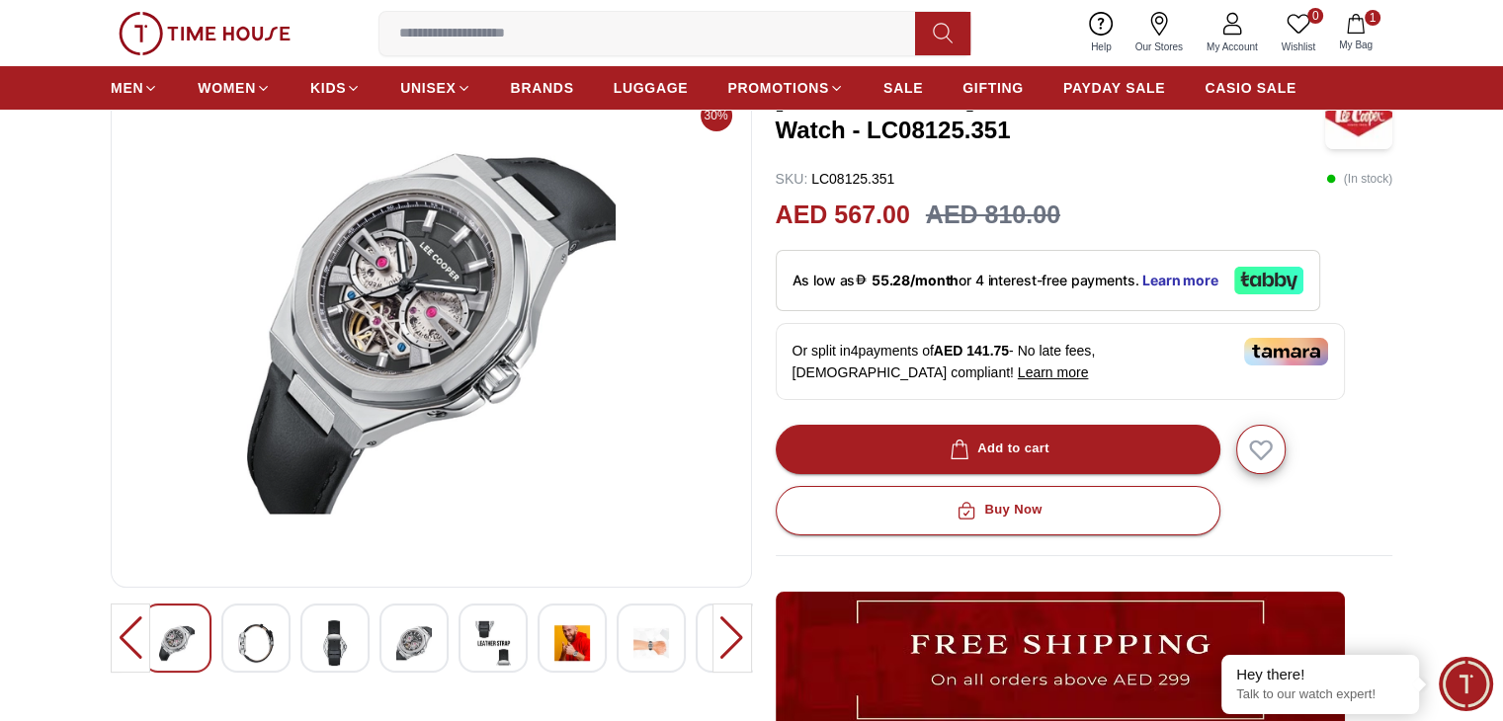
click at [318, 625] on img at bounding box center [335, 642] width 36 height 45
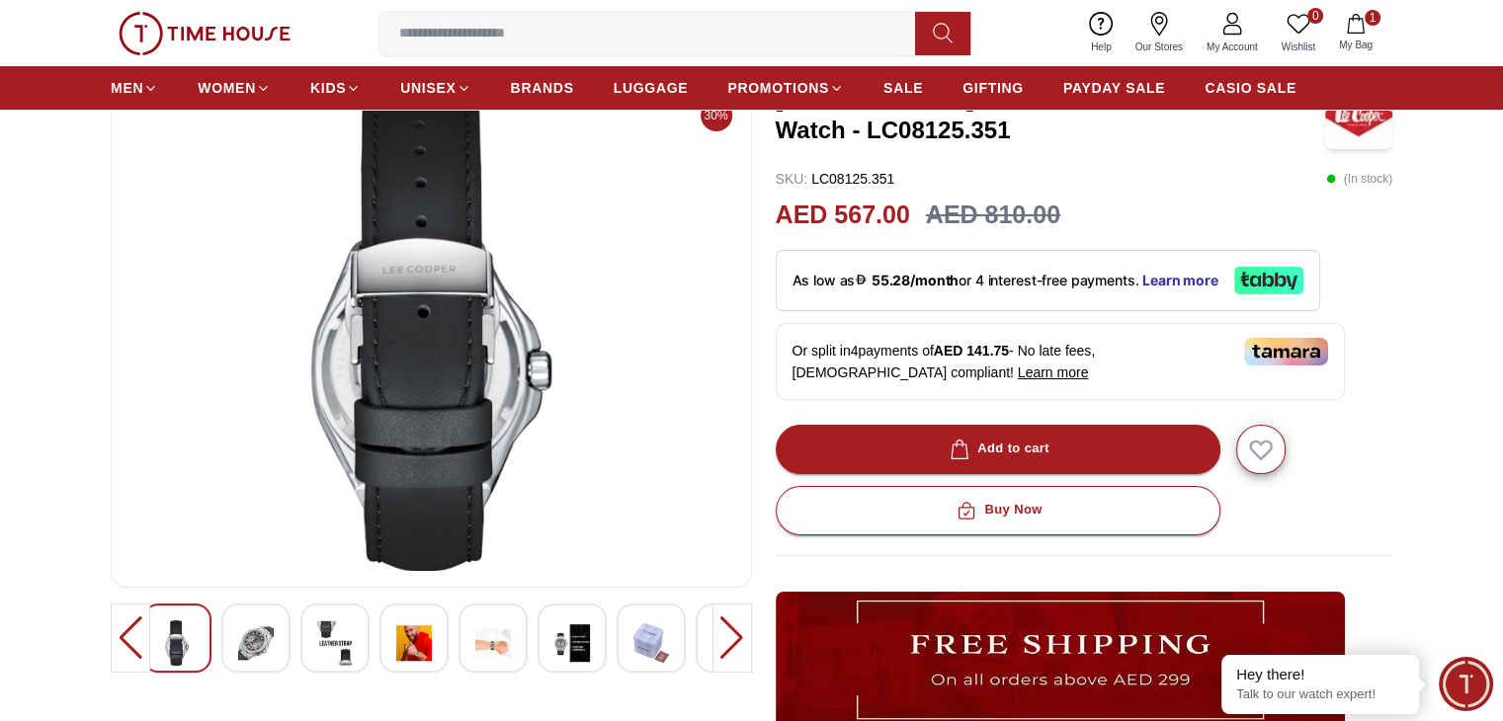
click at [270, 632] on img at bounding box center [256, 642] width 36 height 45
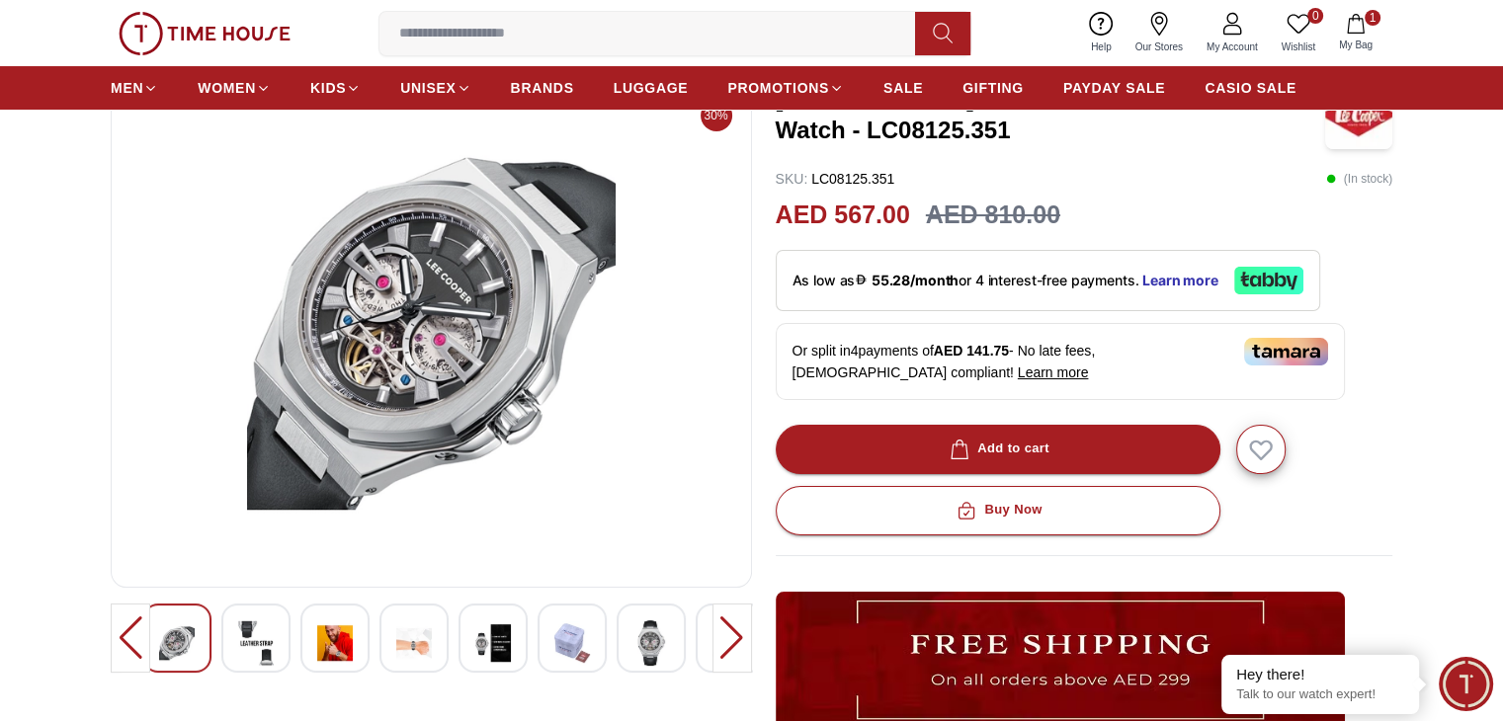
click at [317, 634] on img at bounding box center [335, 642] width 36 height 45
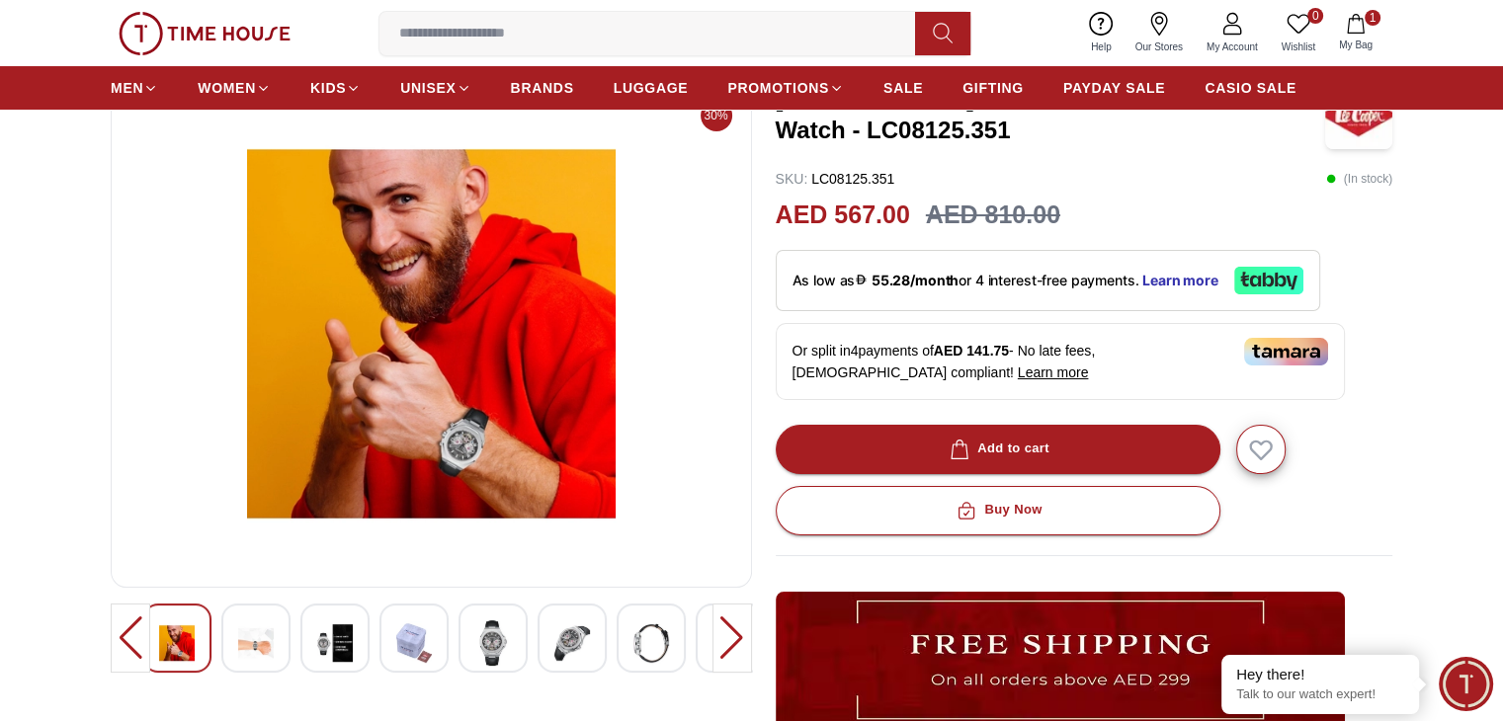
click at [392, 645] on div at bounding box center [413, 638] width 69 height 69
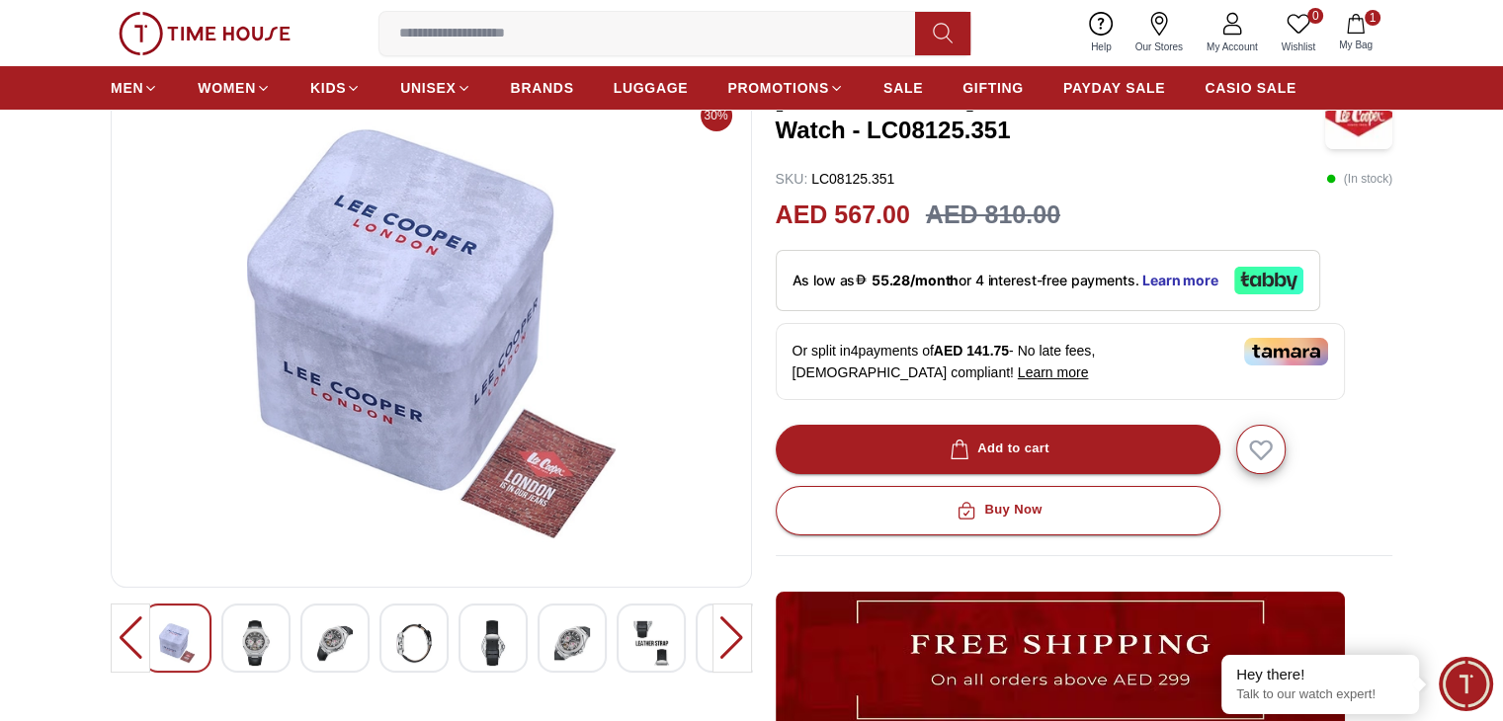
click at [488, 656] on img at bounding box center [493, 642] width 36 height 45
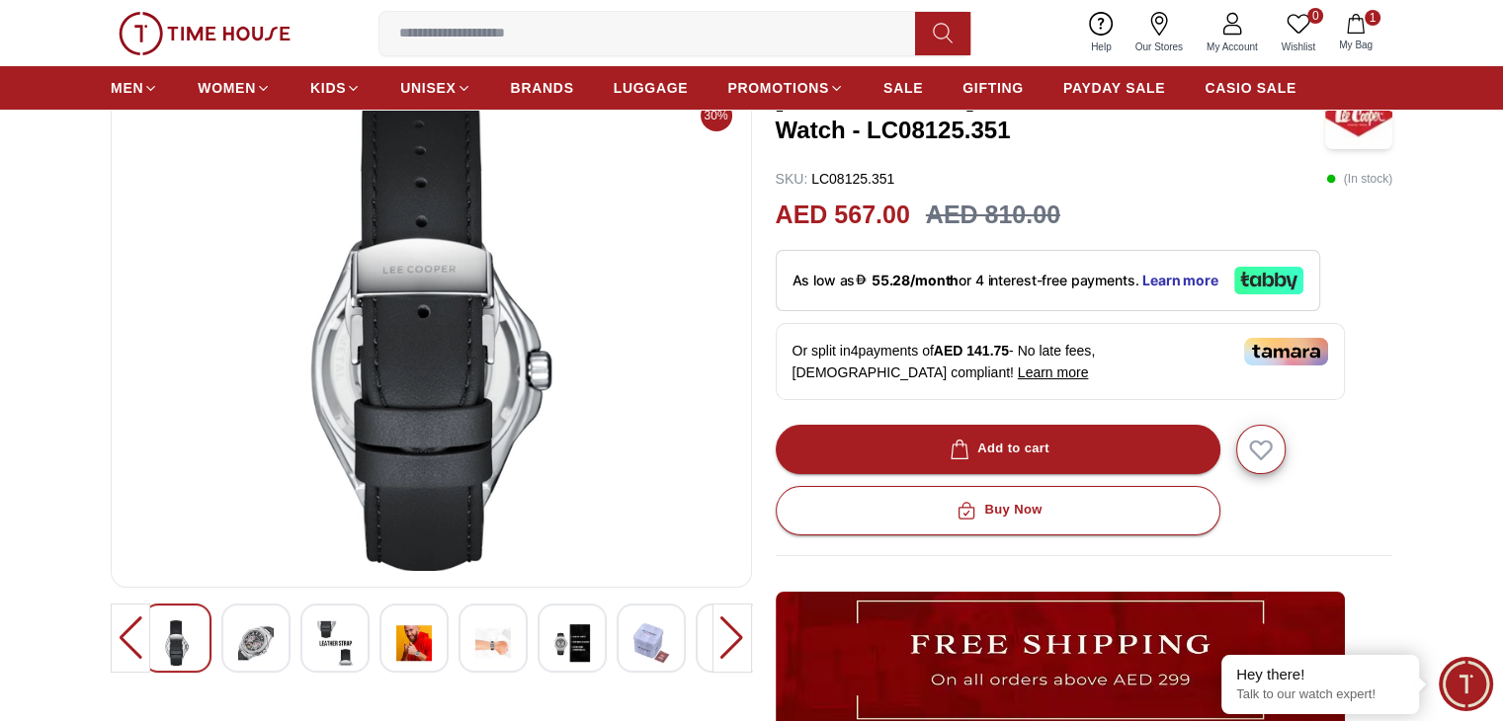
click at [488, 656] on img at bounding box center [493, 642] width 36 height 45
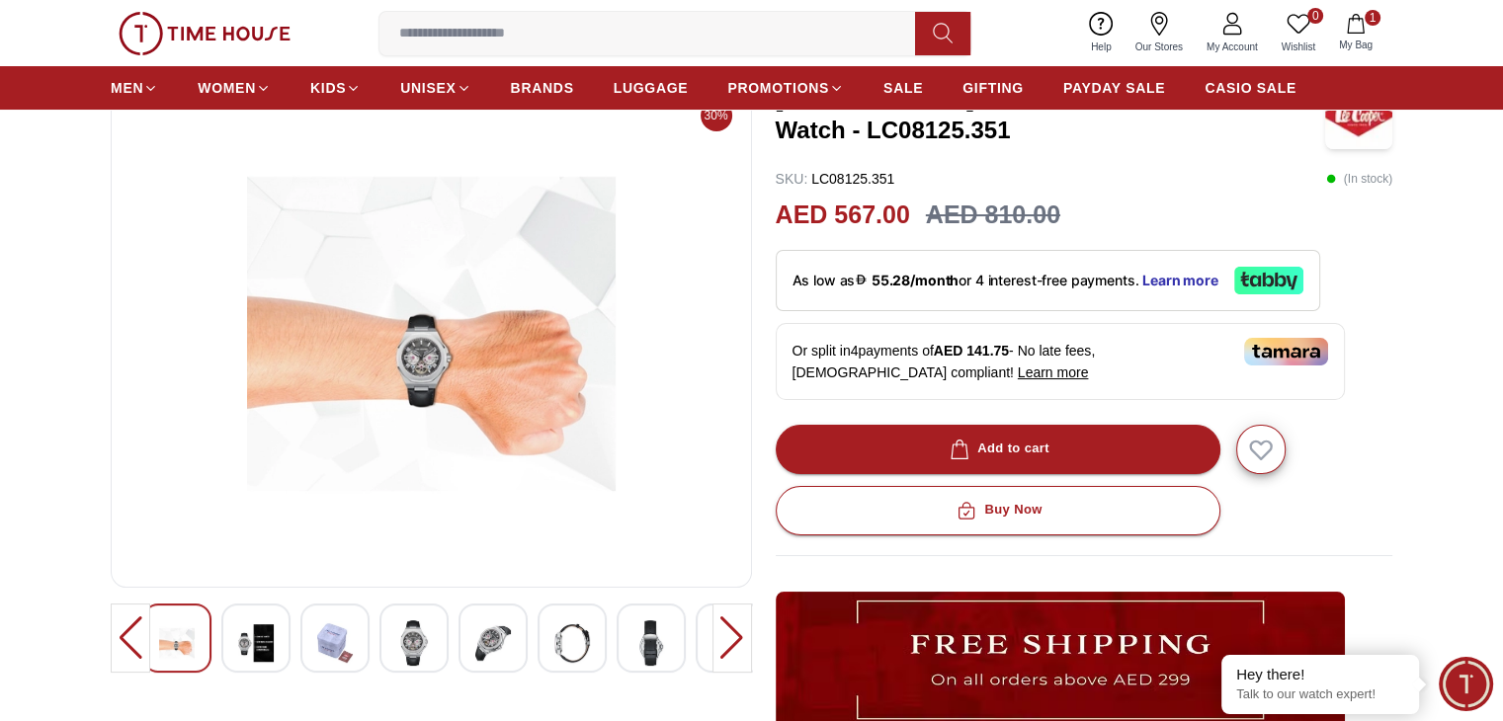
click at [488, 656] on img at bounding box center [493, 642] width 36 height 45
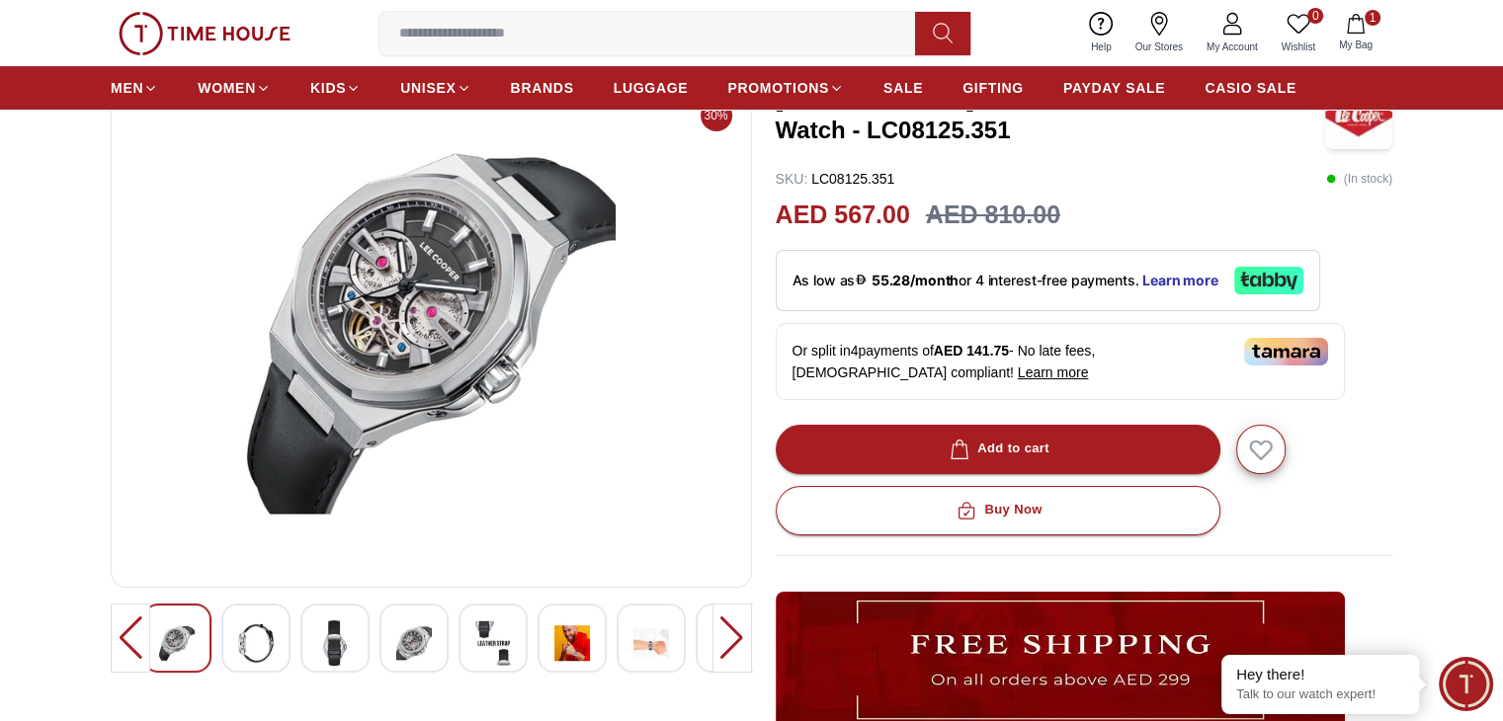
click at [488, 656] on img at bounding box center [493, 642] width 36 height 45
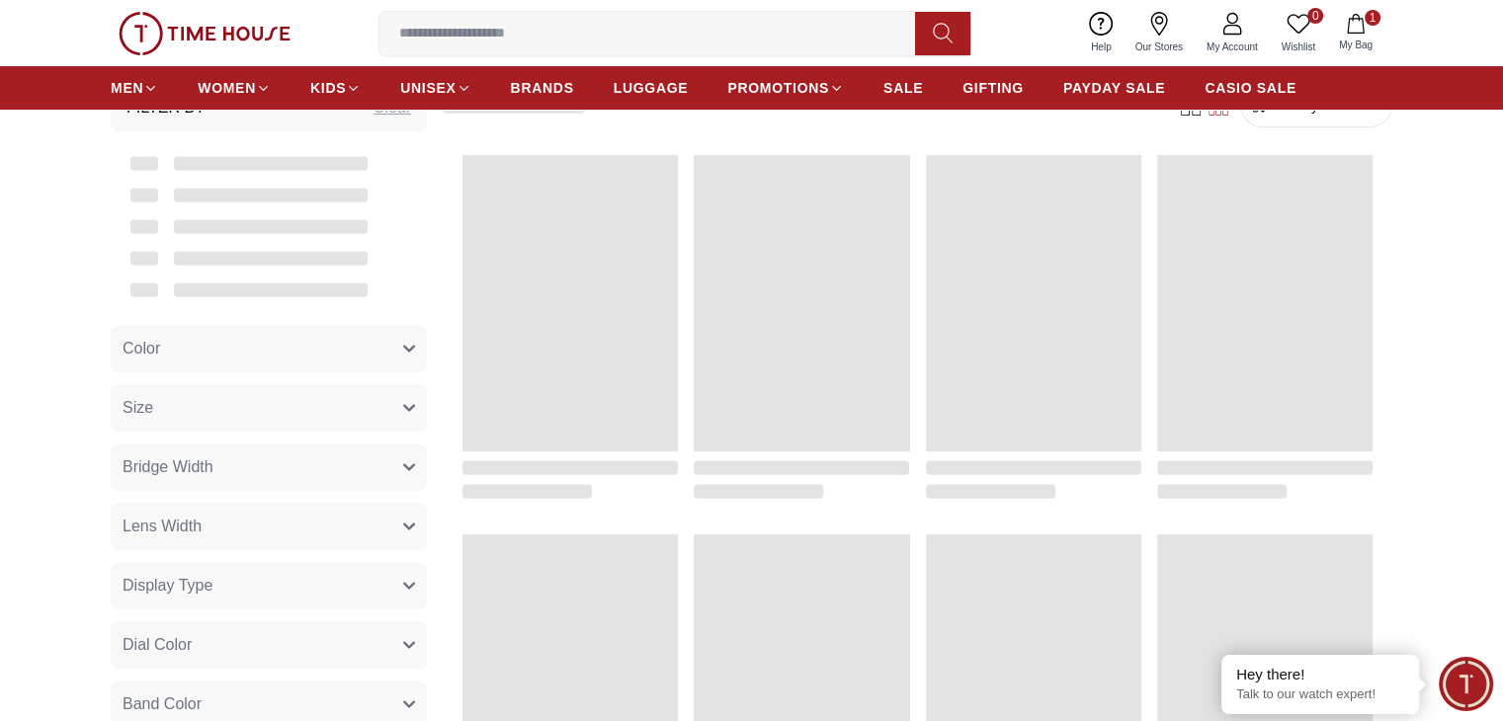
scroll to position [2045, 0]
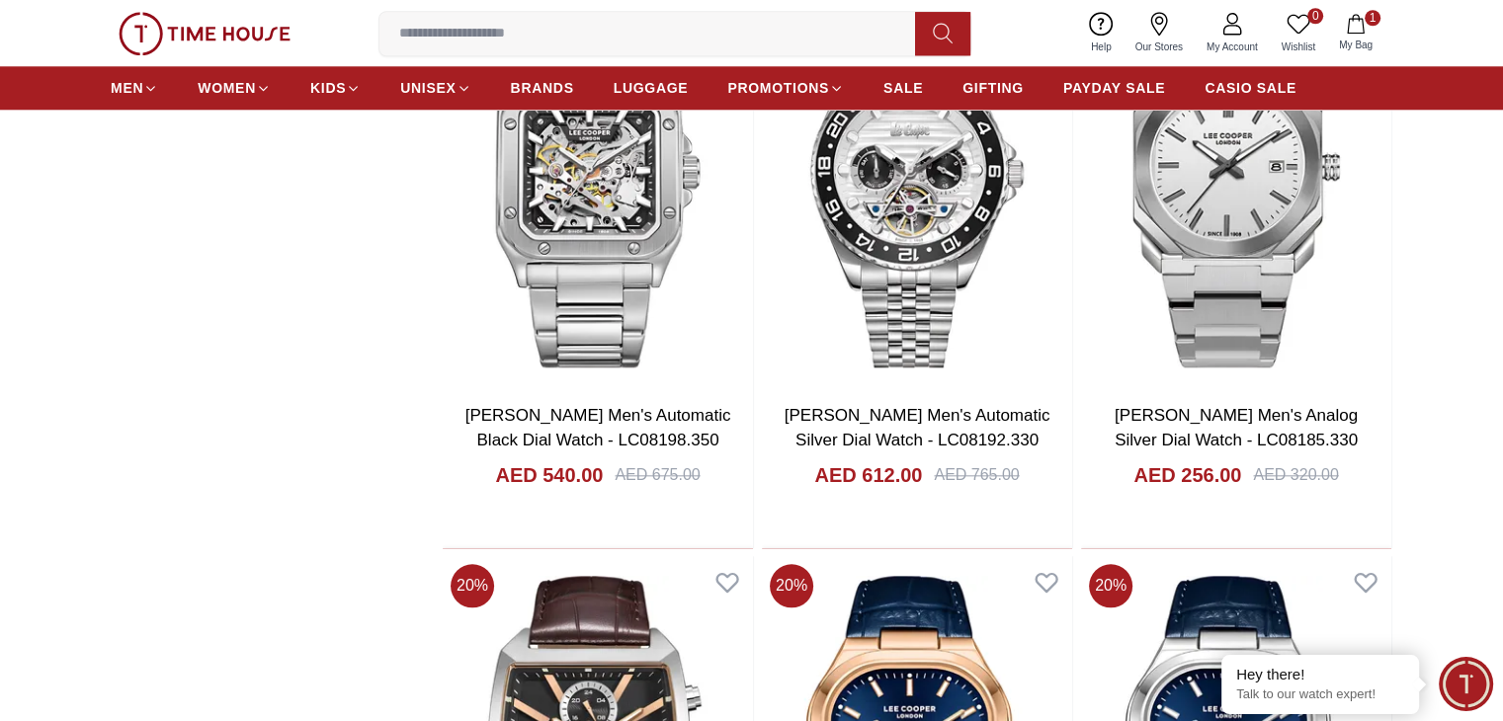
scroll to position [2868, 0]
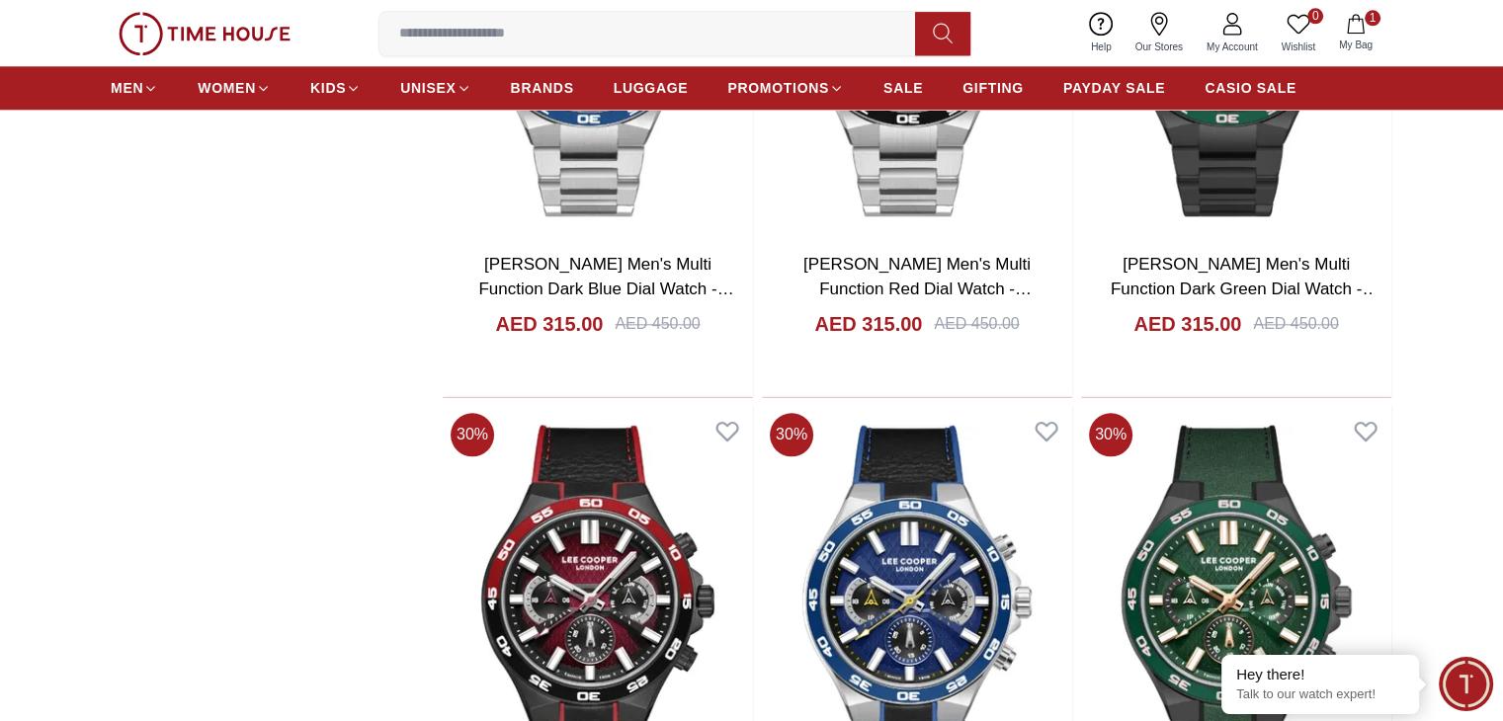
scroll to position [2183, 0]
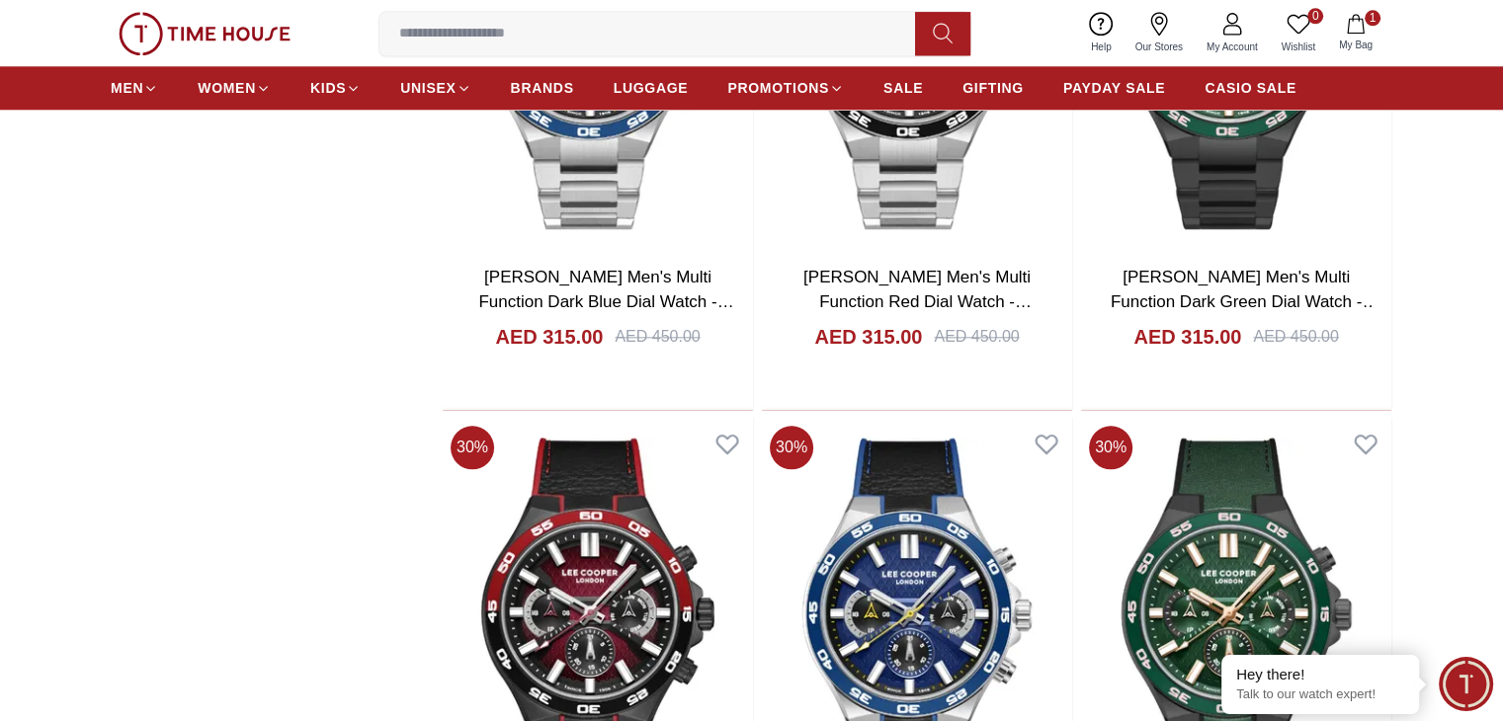
drag, startPoint x: 1233, startPoint y: 278, endPoint x: 1260, endPoint y: 258, distance: 34.0
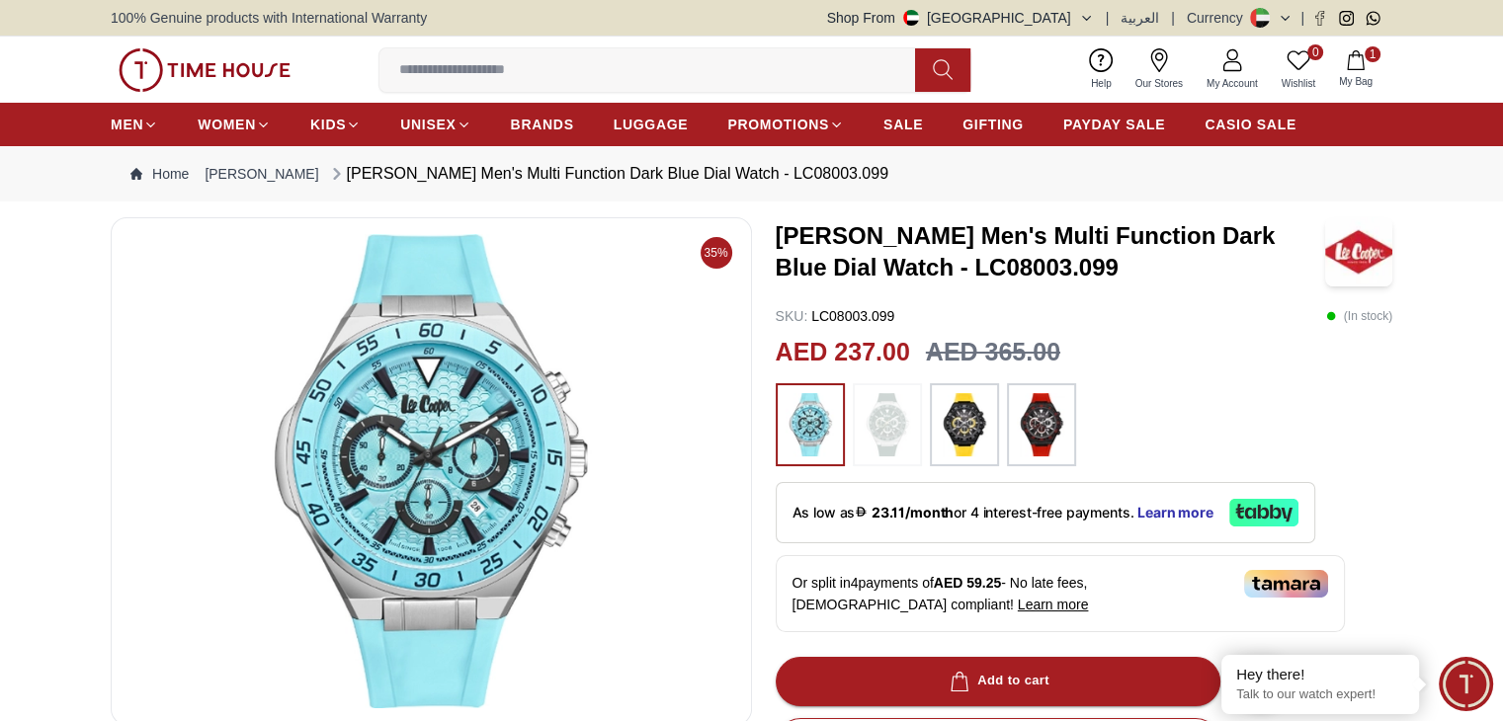
click at [971, 423] on img at bounding box center [963, 424] width 49 height 63
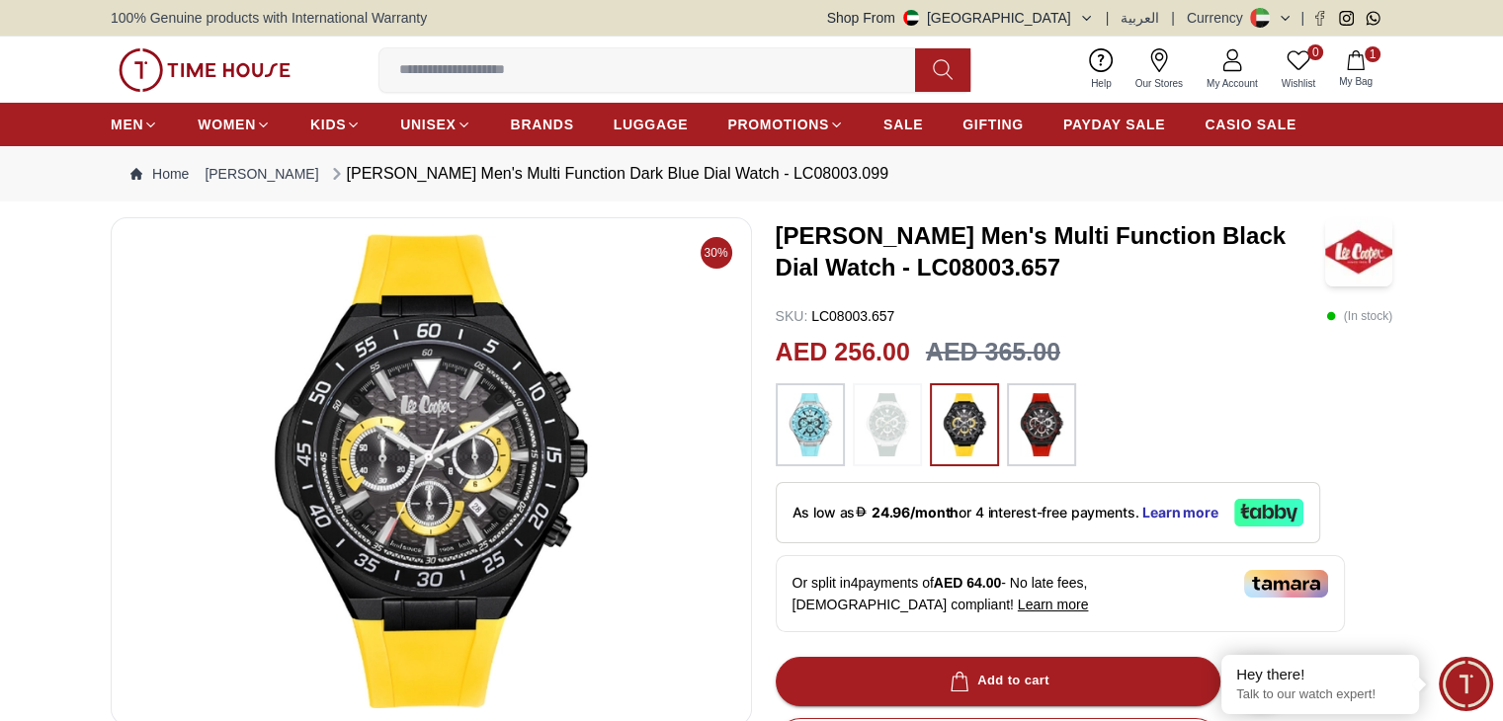
click at [1043, 418] on img at bounding box center [1040, 424] width 49 height 63
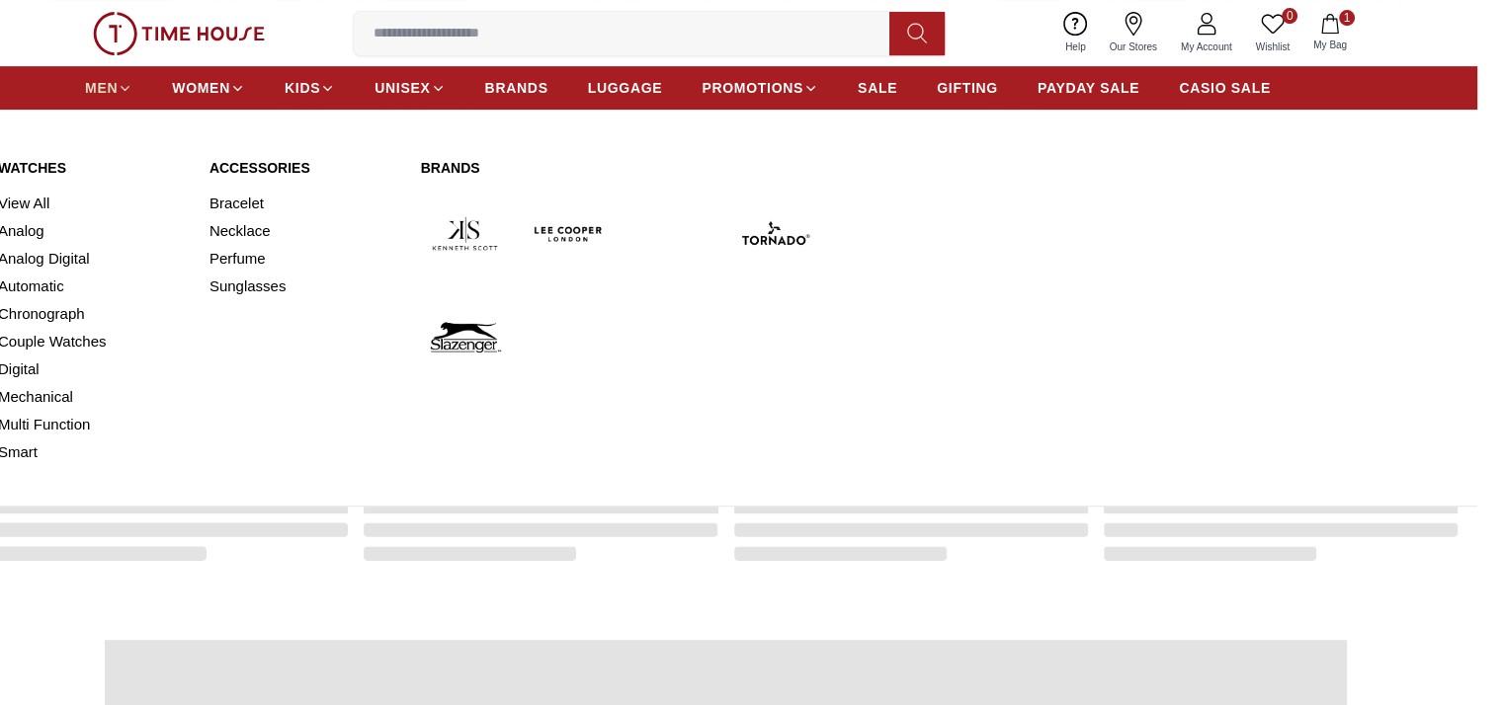
click at [106, 80] on span "MEN" at bounding box center [101, 88] width 33 height 20
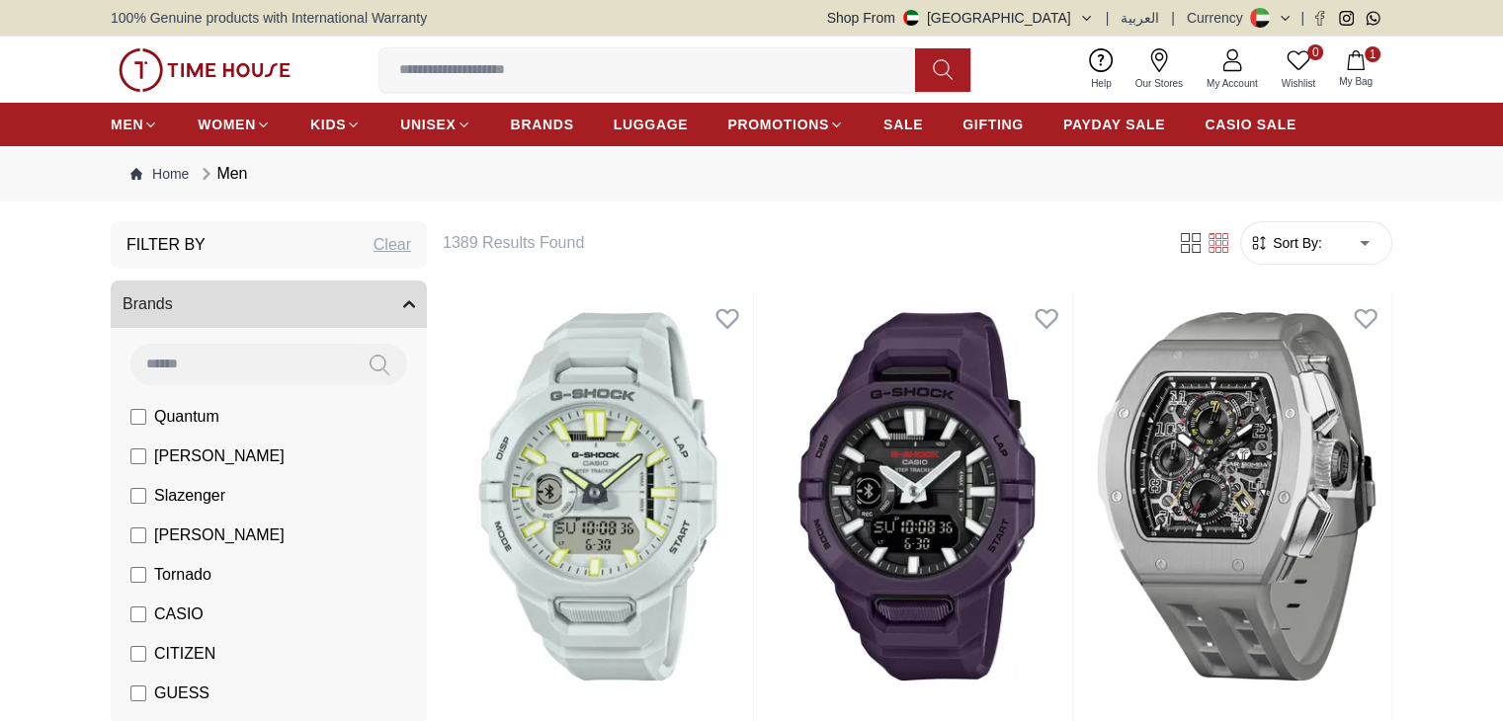
click at [146, 463] on label "[PERSON_NAME]" at bounding box center [207, 457] width 154 height 24
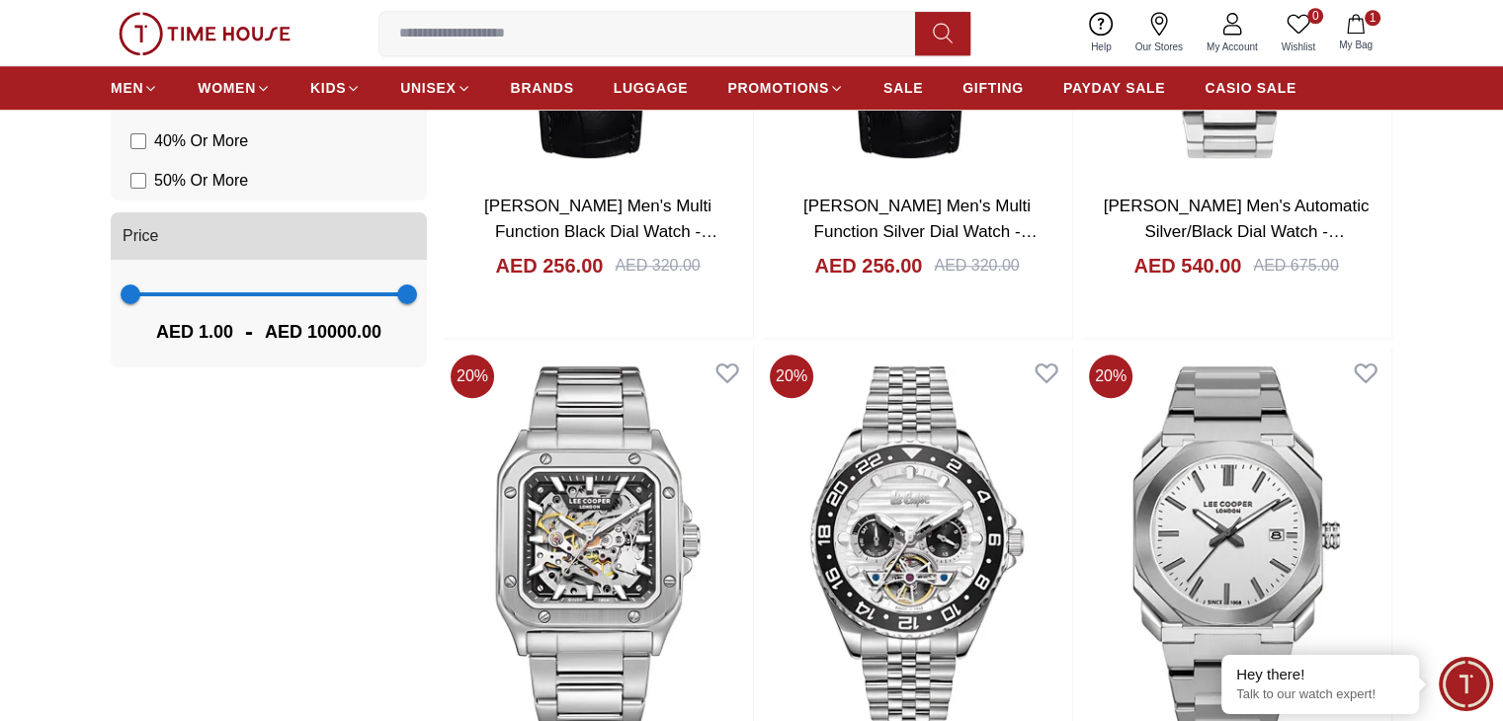
scroll to position [1677, 0]
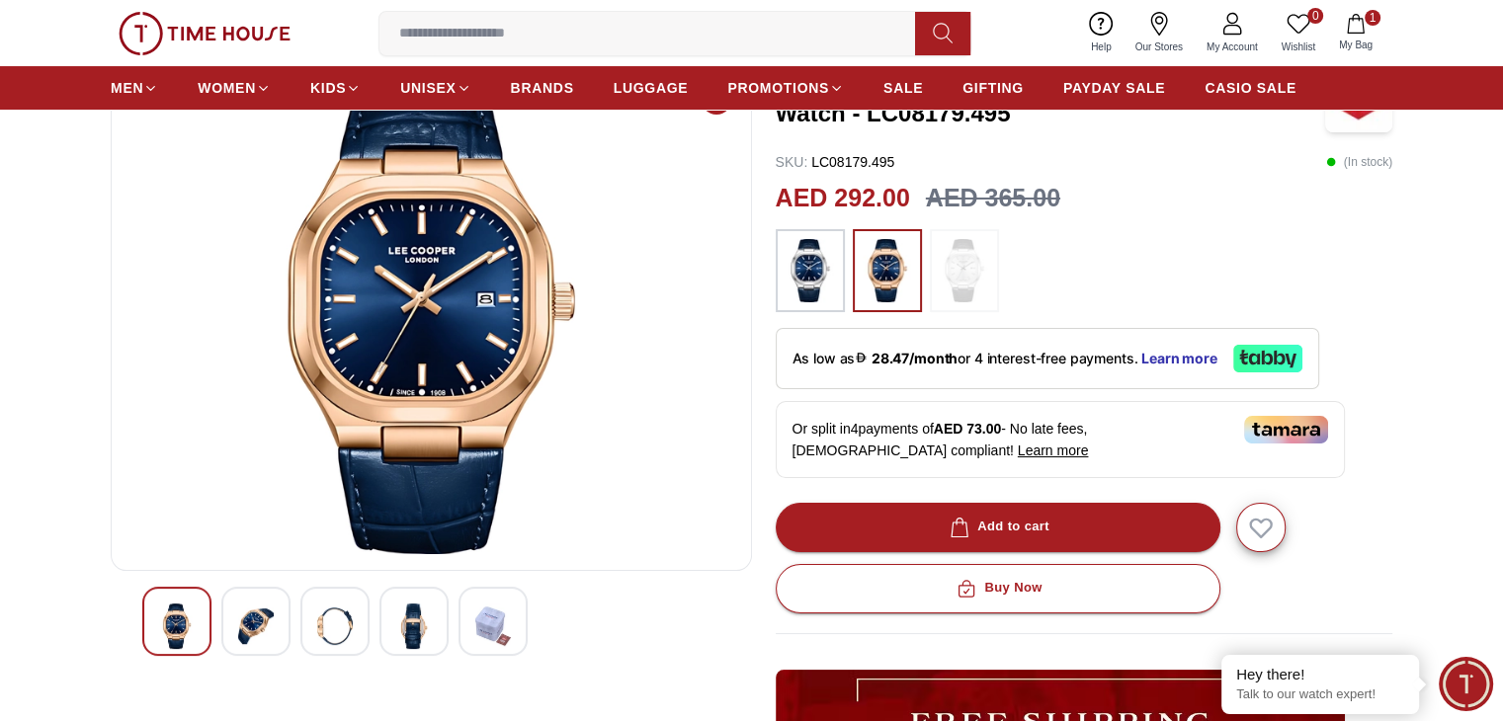
scroll to position [156, 0]
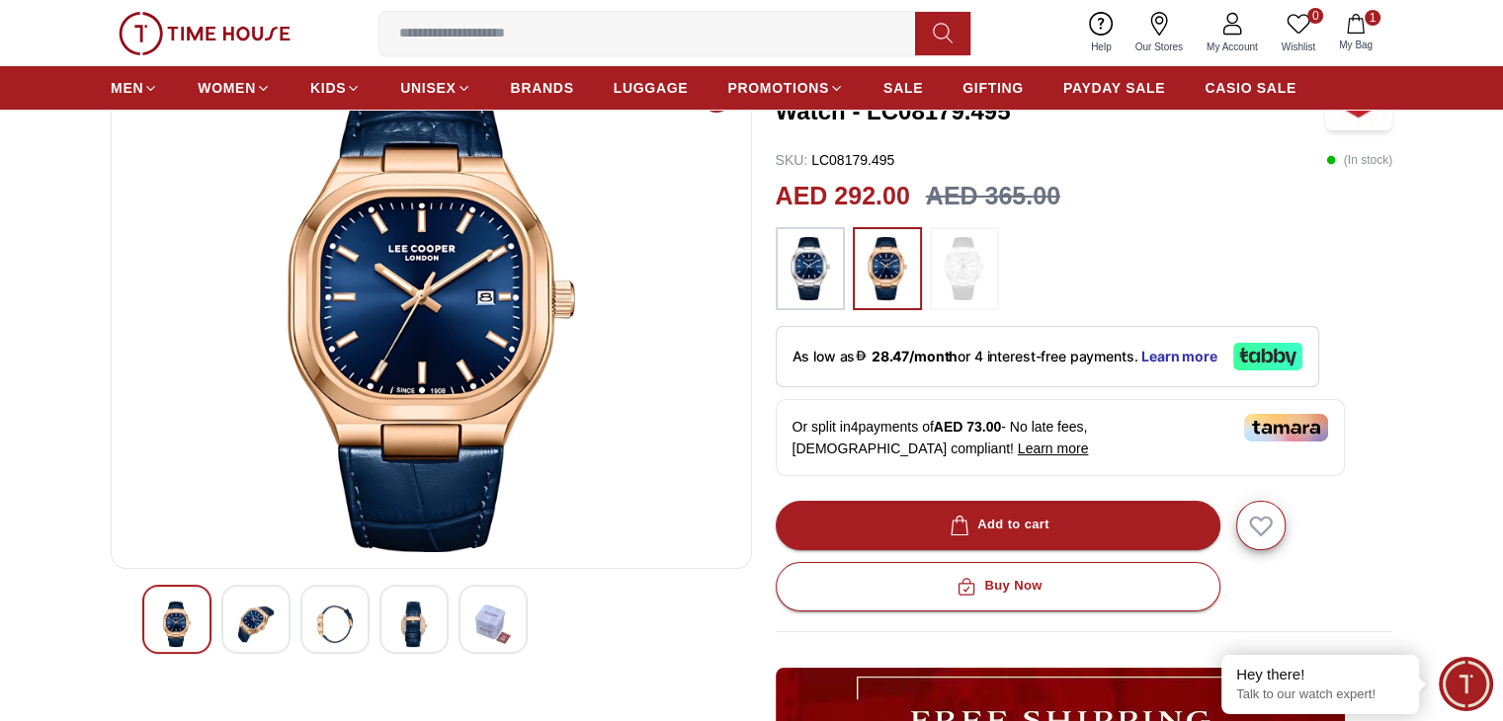
click at [830, 252] on img at bounding box center [809, 268] width 49 height 63
